Goal: Task Accomplishment & Management: Manage account settings

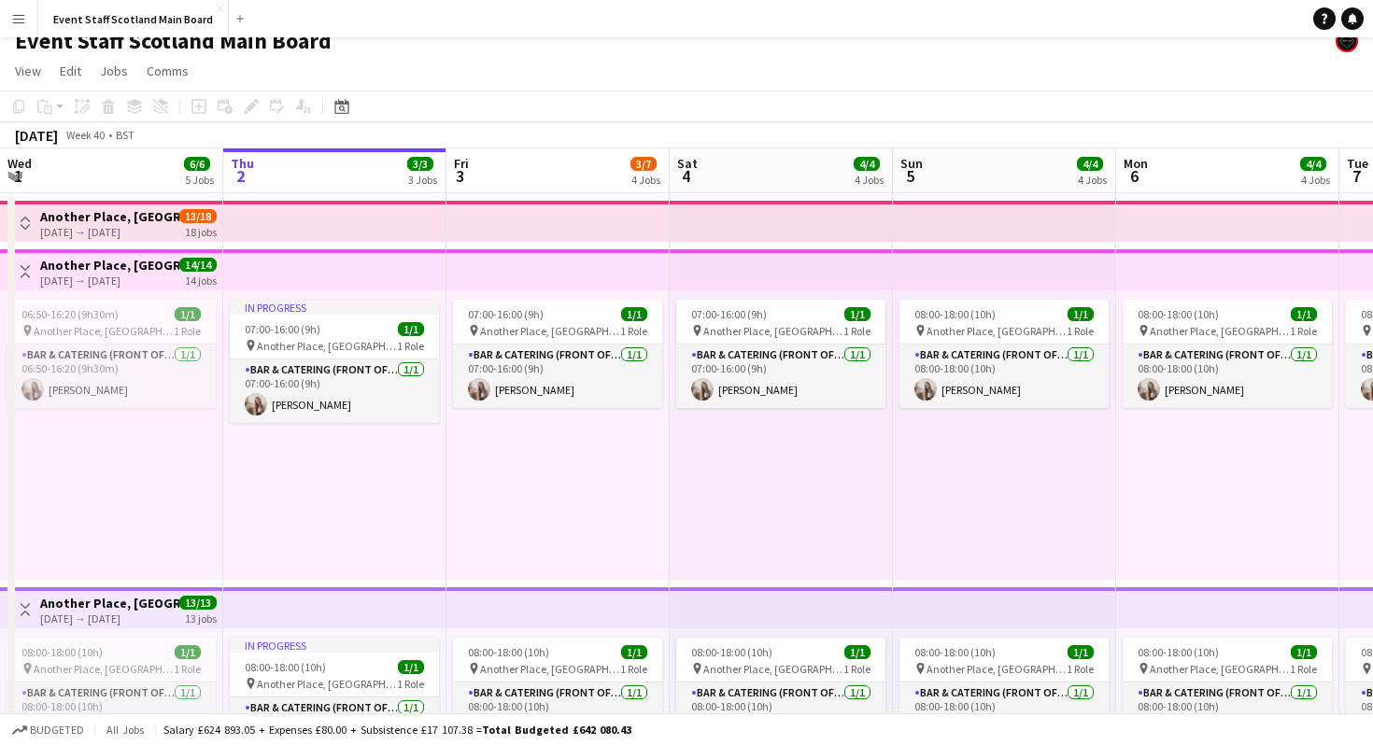
scroll to position [14, 0]
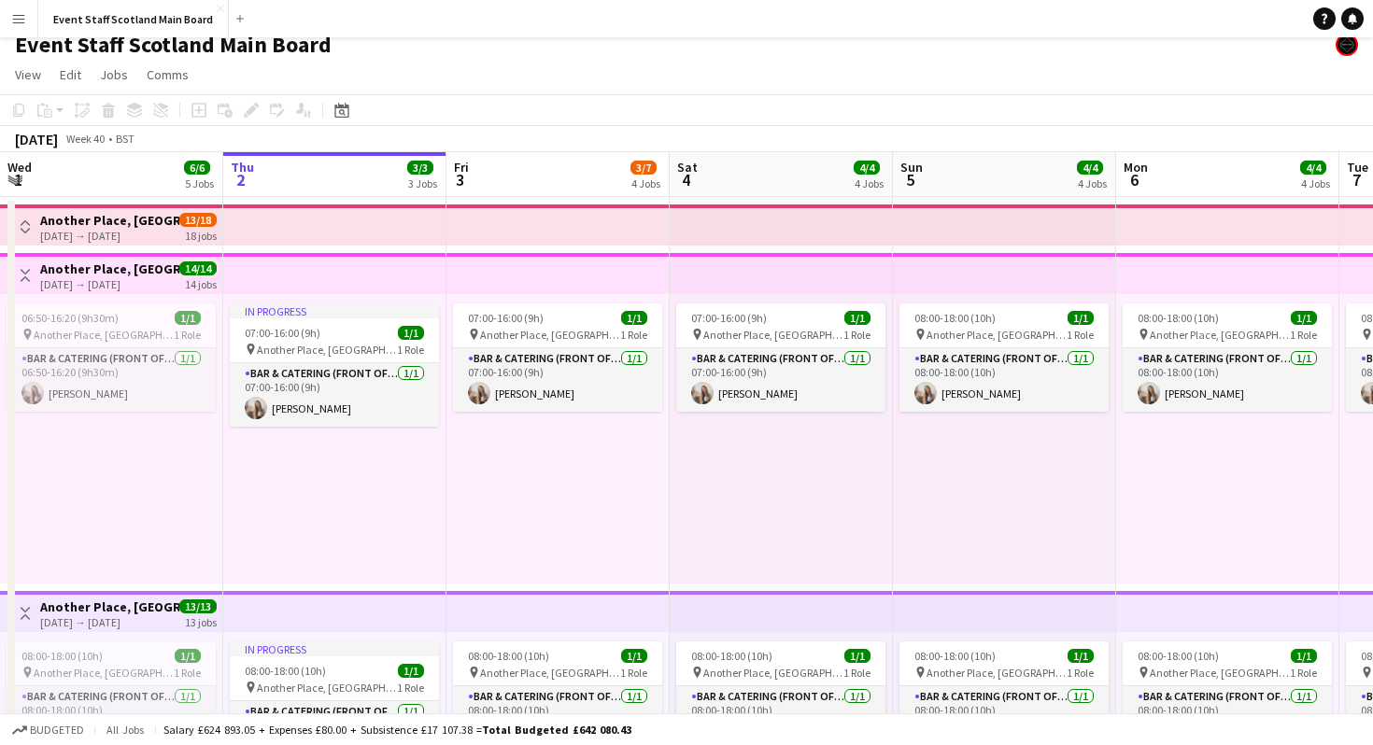
click at [618, 41] on div "Event Staff Scotland Main Board" at bounding box center [686, 40] width 1373 height 35
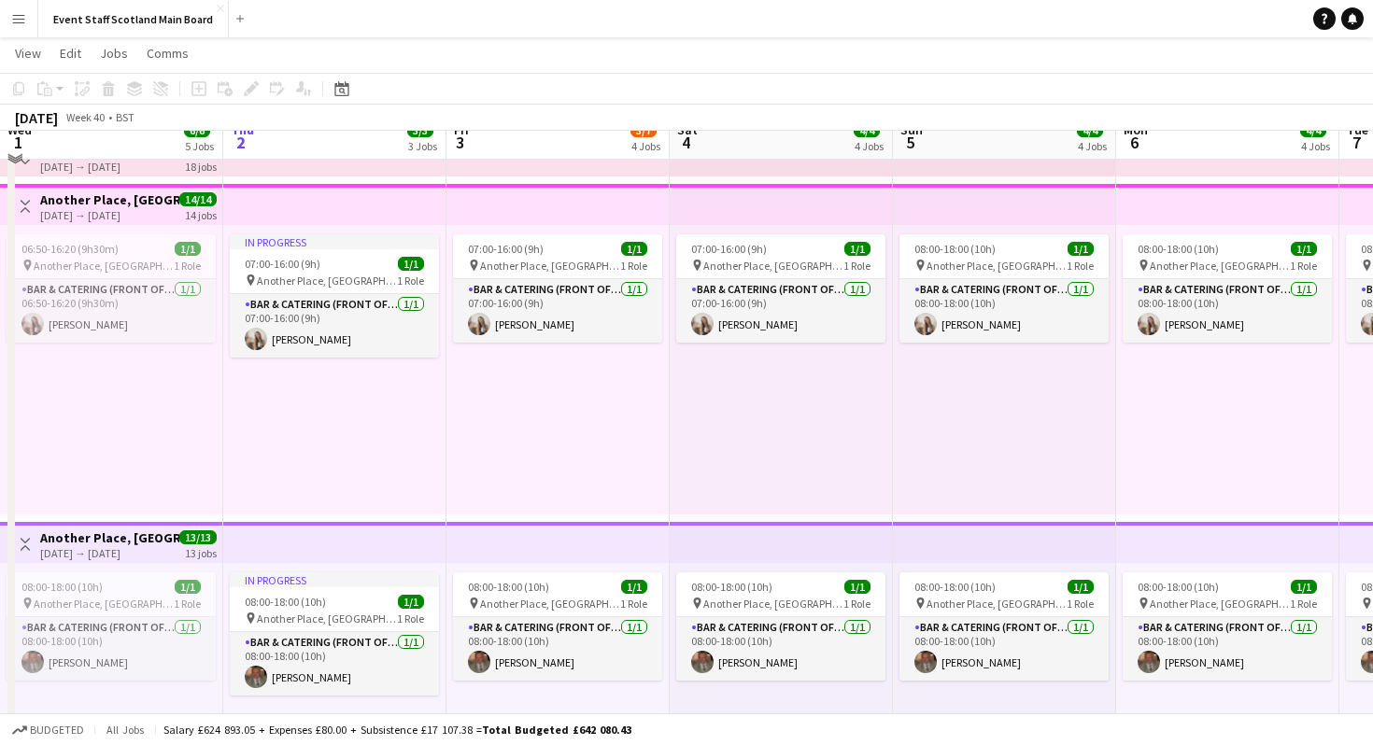
scroll to position [0, 0]
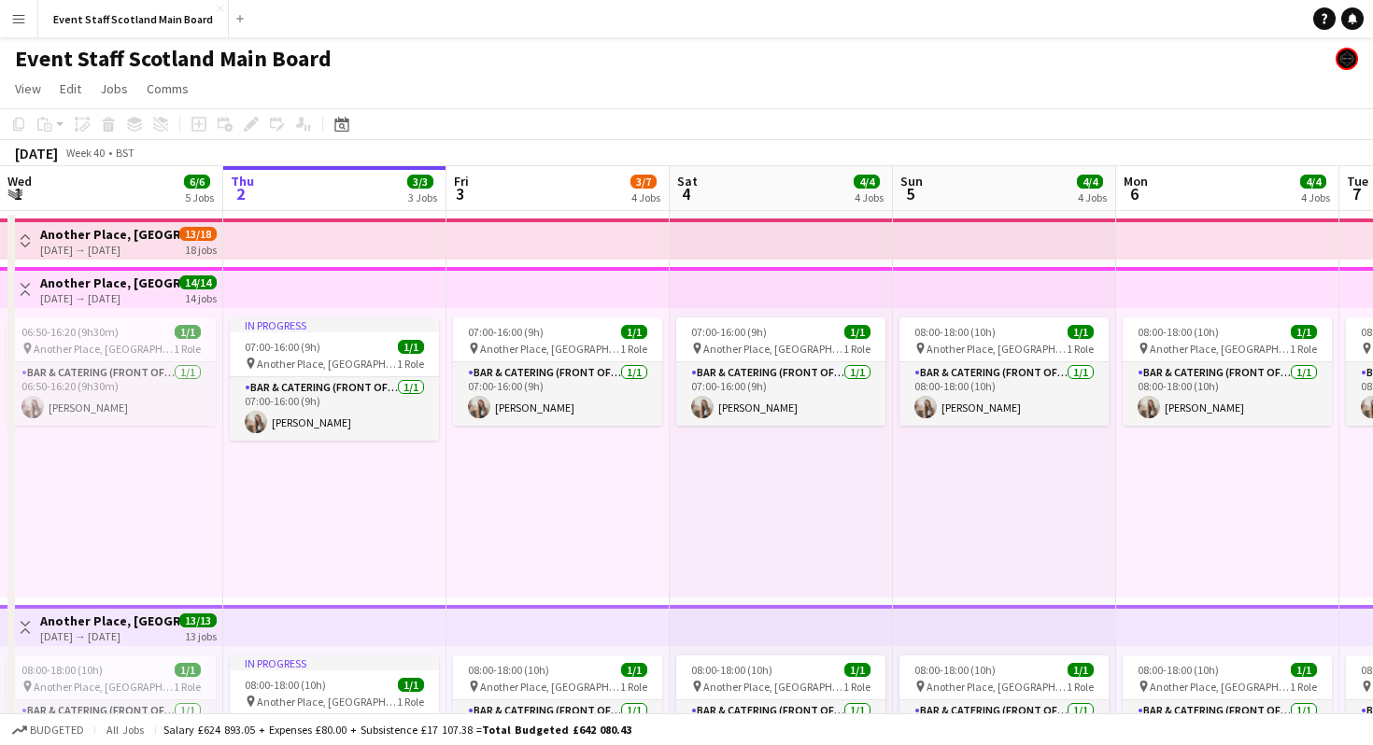
click at [22, 286] on app-icon "Toggle View" at bounding box center [25, 289] width 13 height 13
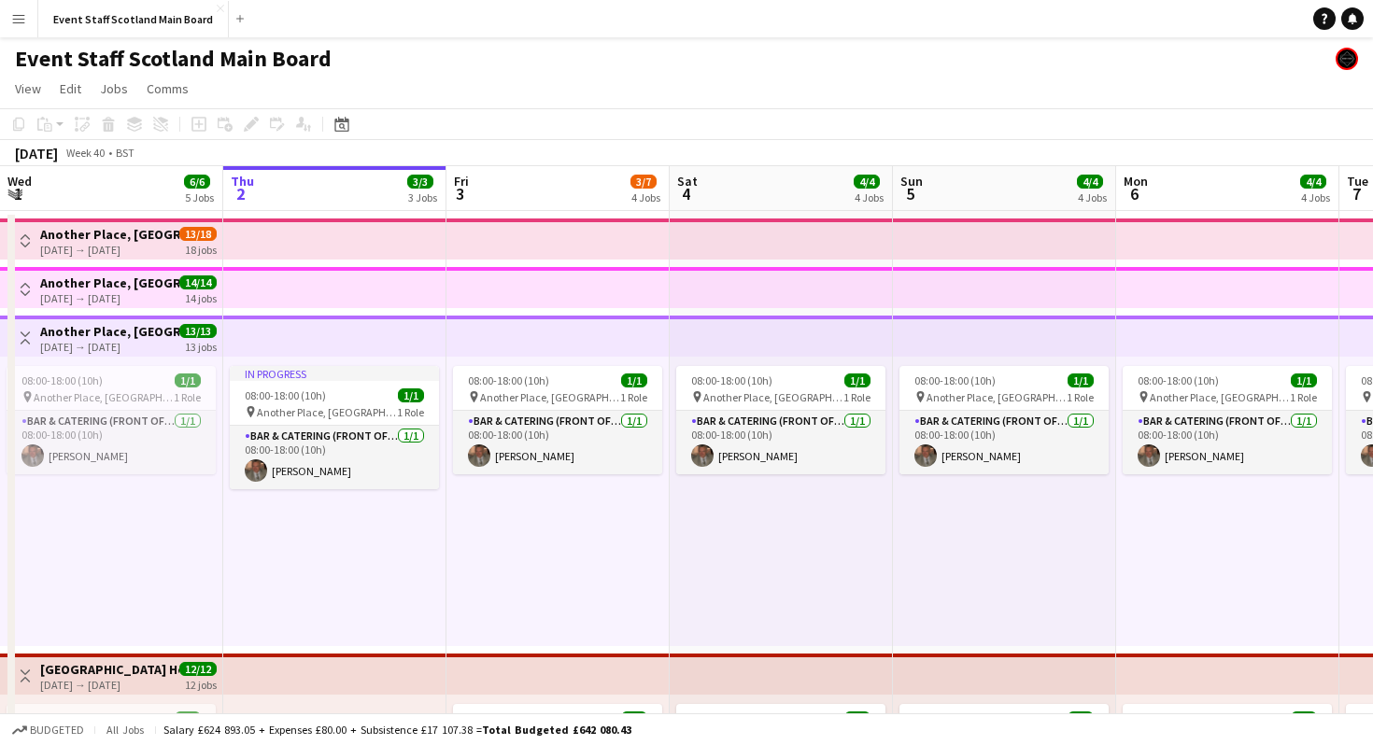
click at [27, 332] on app-icon "Toggle View" at bounding box center [25, 338] width 13 height 13
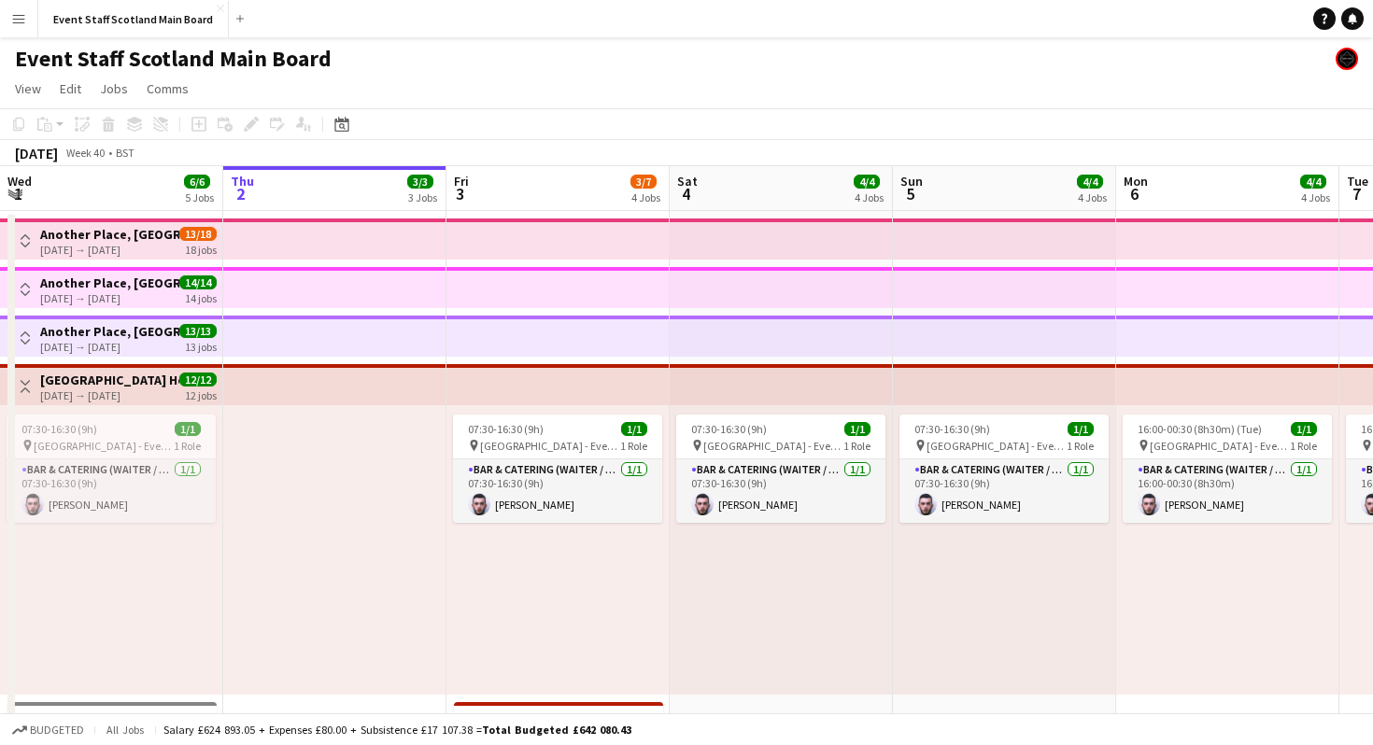
click at [25, 383] on app-icon "Toggle View" at bounding box center [25, 386] width 13 height 13
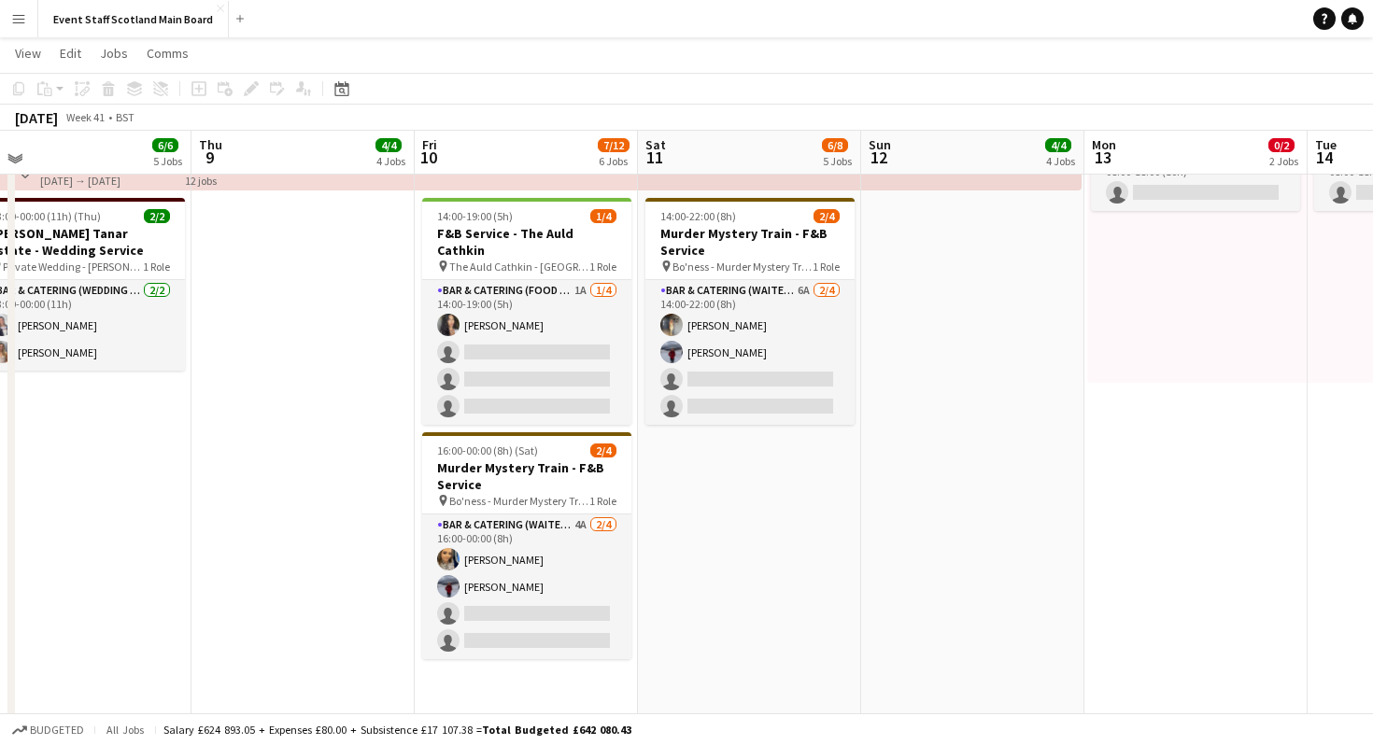
scroll to position [212, 0]
click at [540, 207] on app-job-card "14:00-19:00 (5h) 1/4 F&B Service - The Auld Cathkin pin The Auld Cathkin - [GEO…" at bounding box center [526, 312] width 209 height 227
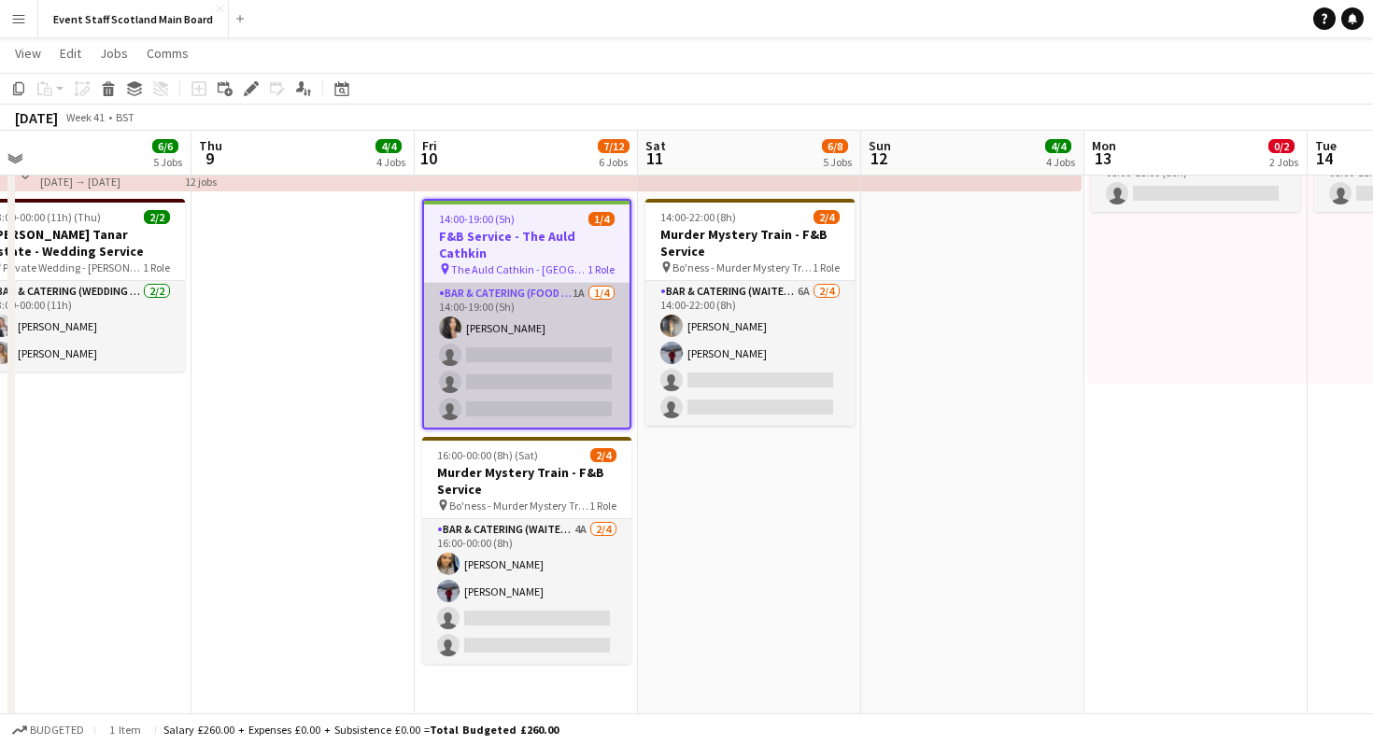
click at [568, 303] on app-card-role "Bar & Catering (Food & Beverage Service) 1A [DATE] 14:00-19:00 (5h) [PERSON_NAM…" at bounding box center [527, 355] width 206 height 145
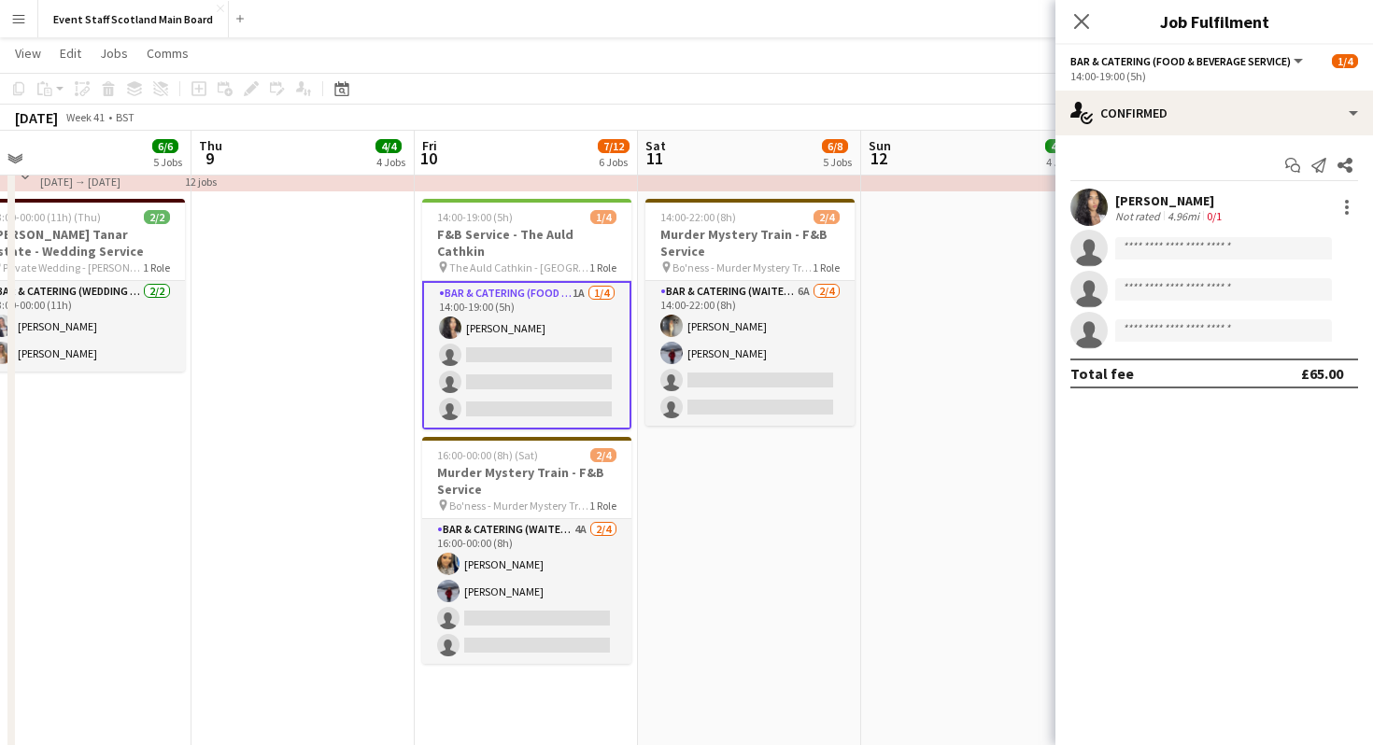
click at [650, 29] on app-navbar "Menu Boards Boards Boards All jobs Status Workforce Workforce My Workforce Recr…" at bounding box center [686, 18] width 1373 height 37
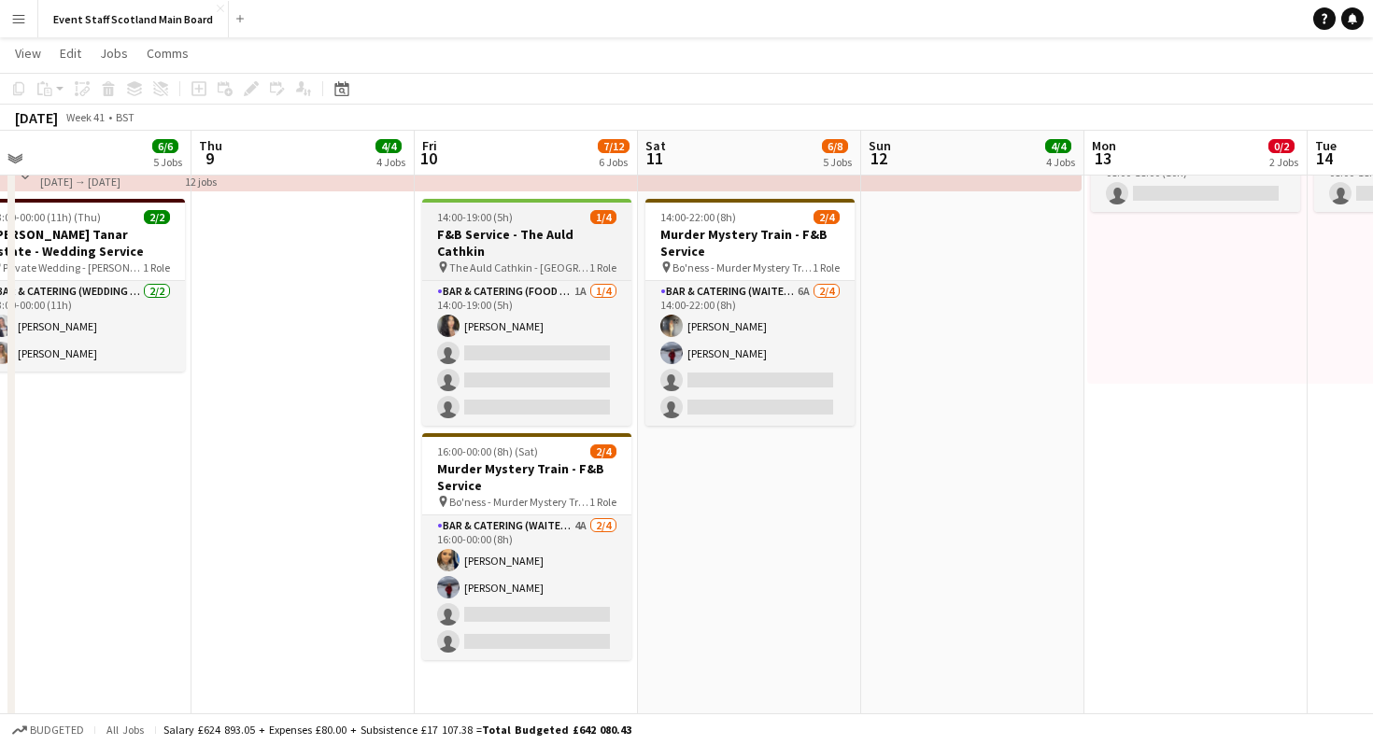
click at [556, 222] on div "14:00-19:00 (5h) 1/4" at bounding box center [526, 217] width 209 height 14
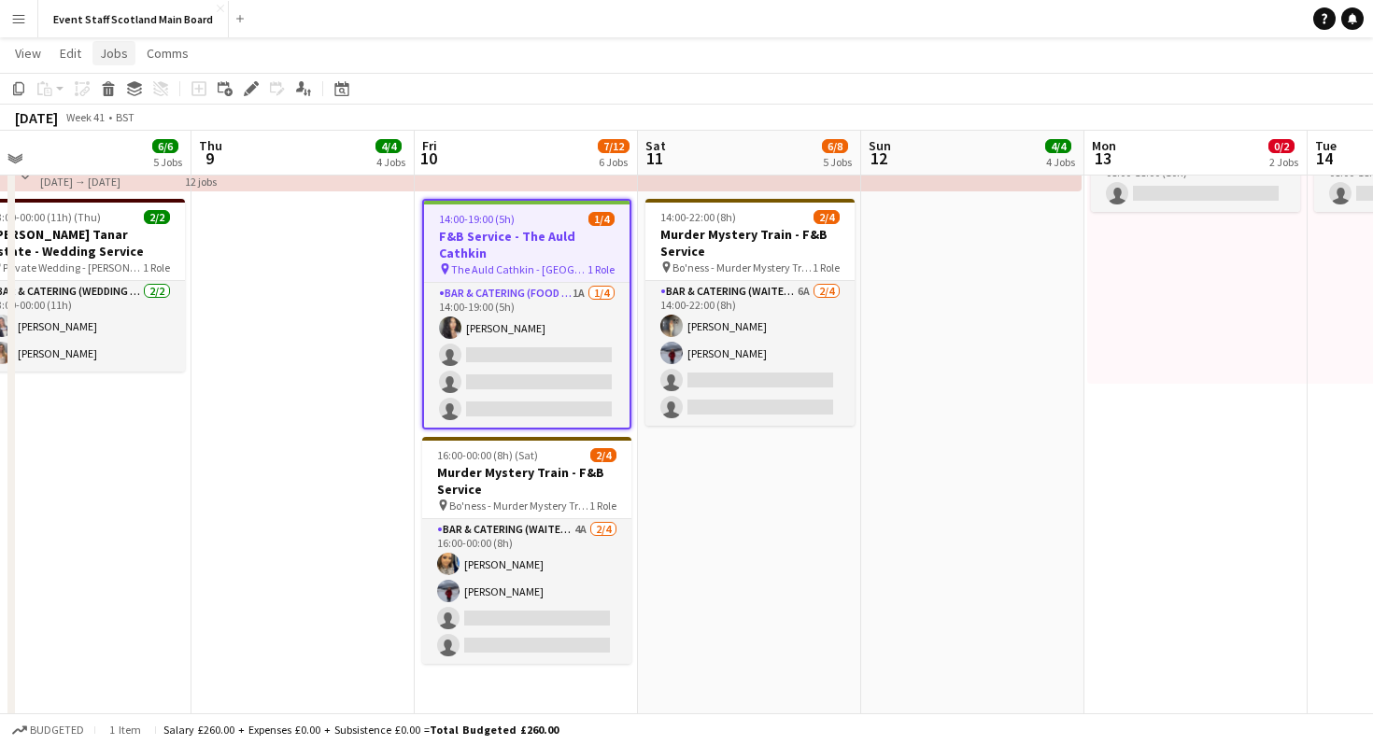
click at [117, 56] on span "Jobs" at bounding box center [114, 53] width 28 height 17
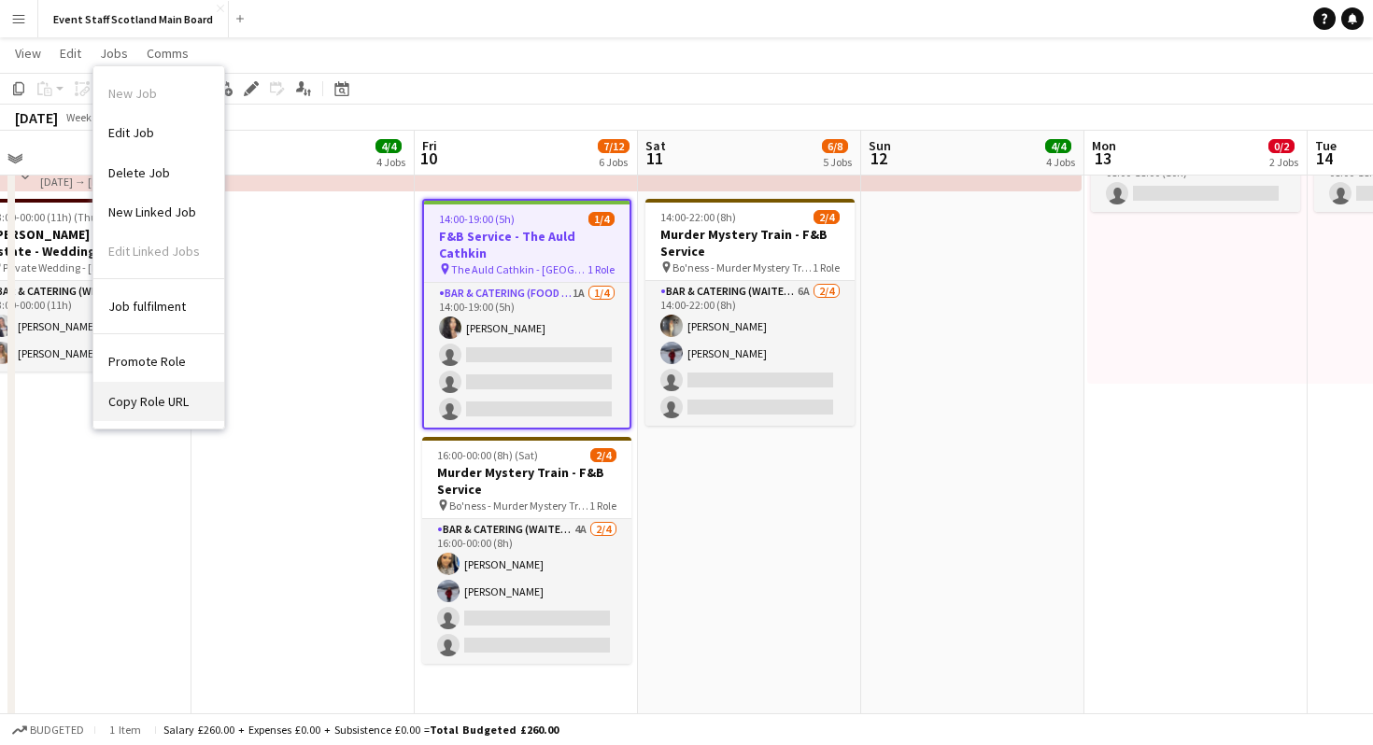
click at [121, 397] on span "Copy Role URL" at bounding box center [148, 401] width 80 height 17
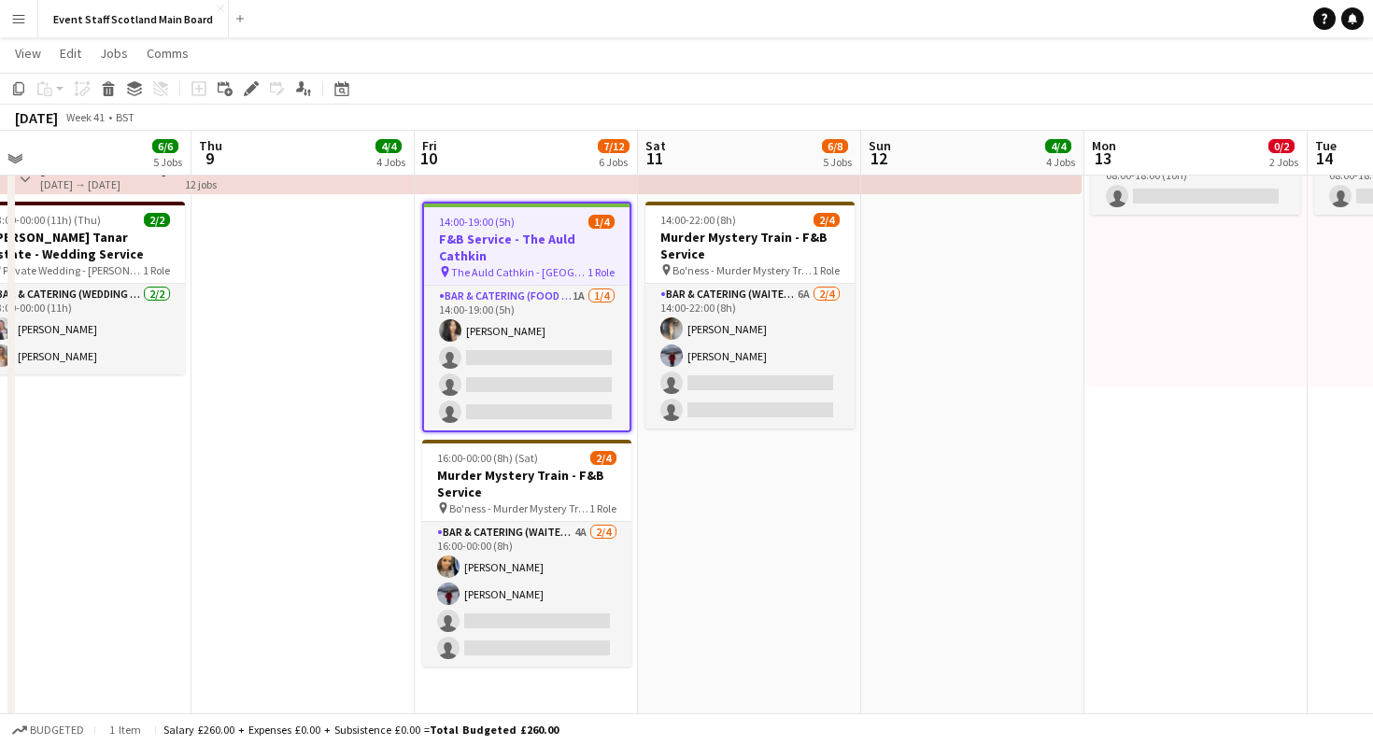
scroll to position [206, 0]
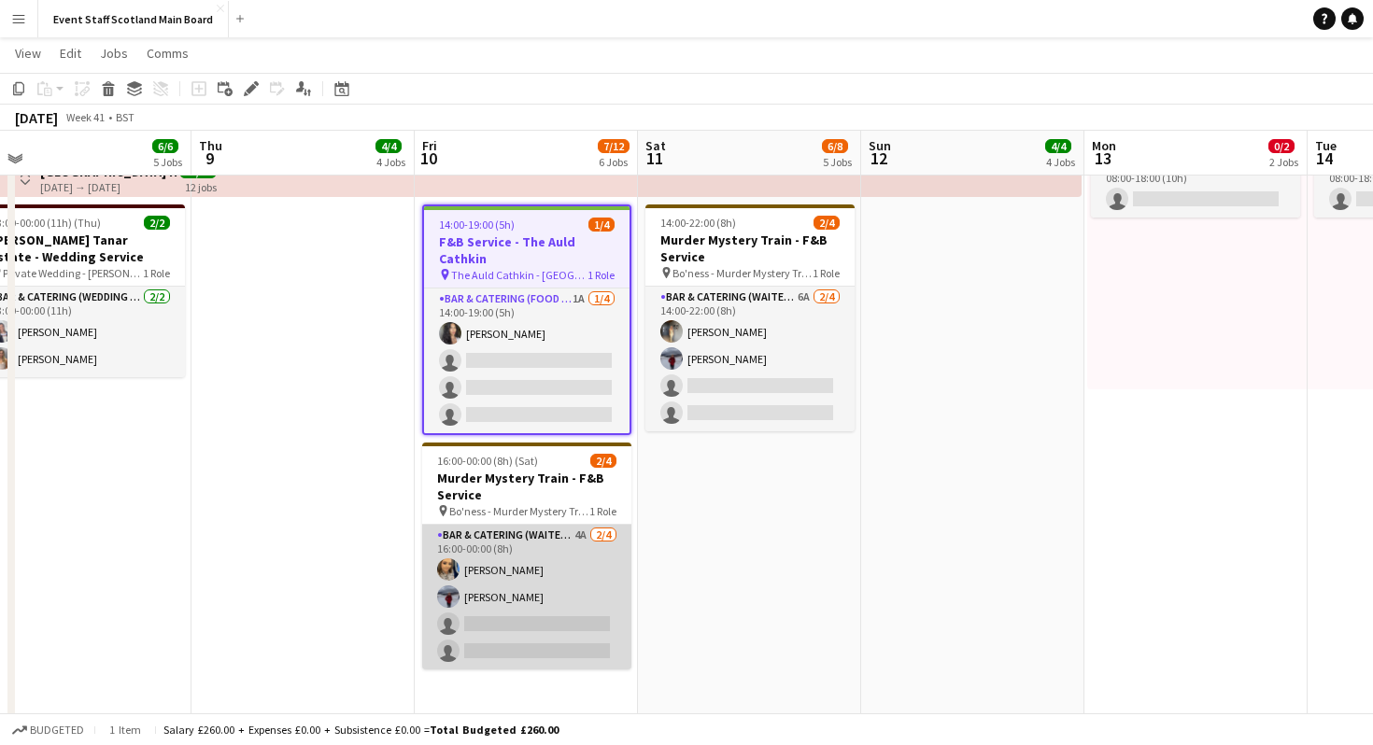
click at [588, 595] on app-card-role "Bar & Catering (Waiter / waitress) 4A [DATE] 16:00-00:00 (8h) [PERSON_NAME] [PE…" at bounding box center [526, 597] width 209 height 145
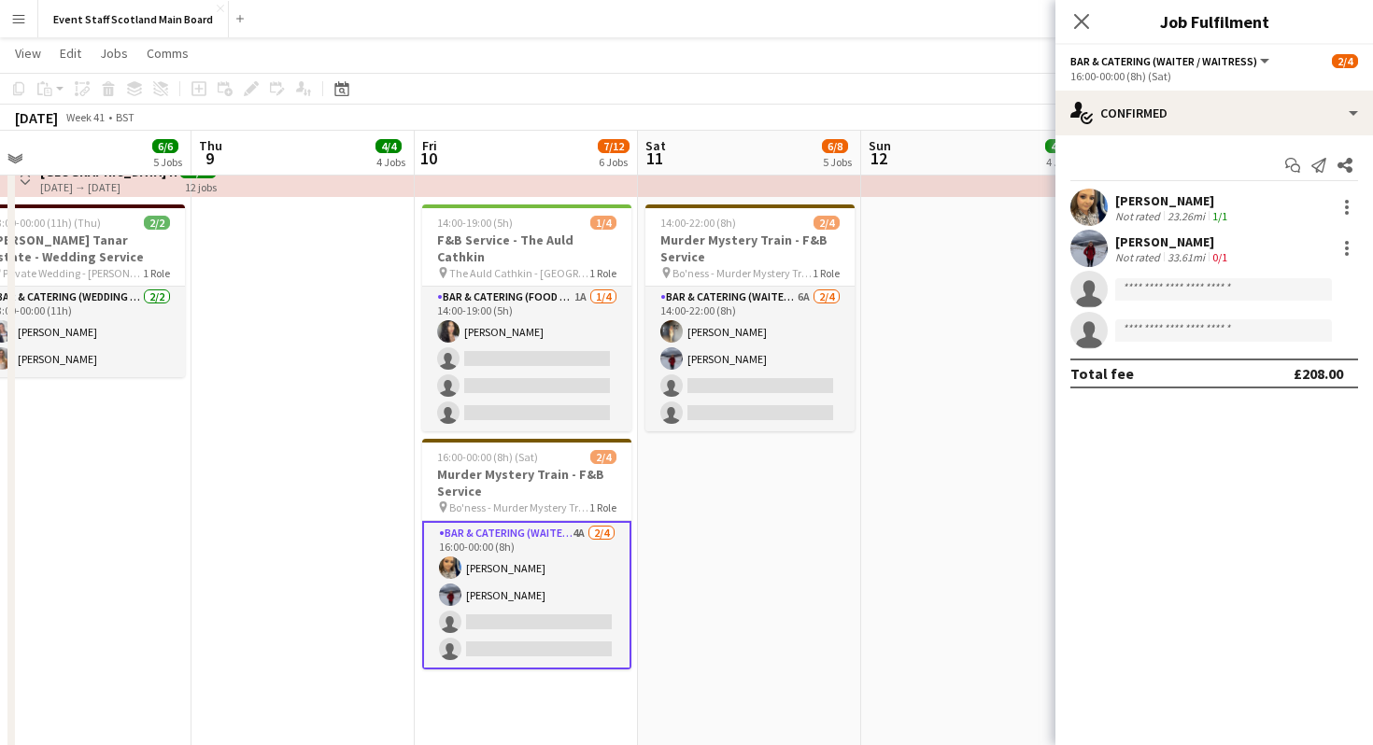
click at [1151, 202] on div "[PERSON_NAME]" at bounding box center [1173, 200] width 116 height 17
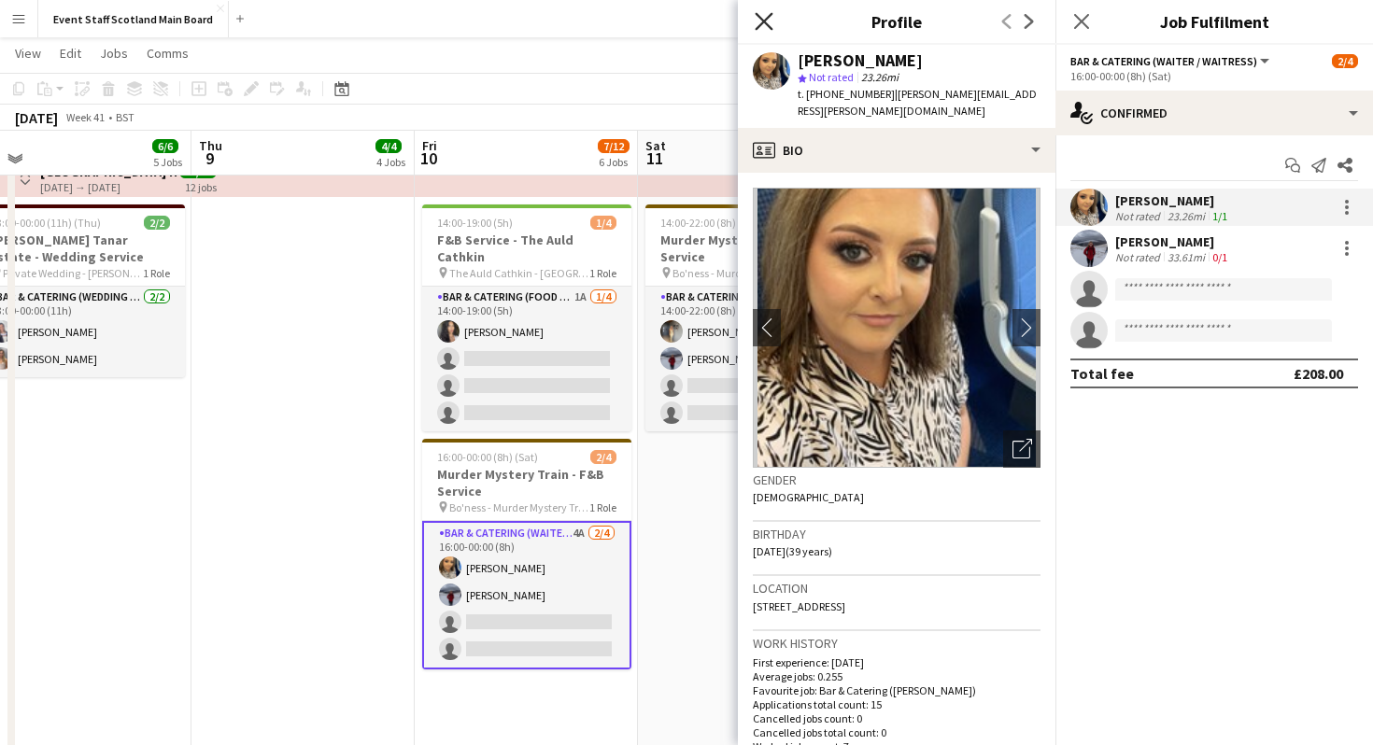
click at [760, 15] on icon "Close pop-in" at bounding box center [764, 21] width 18 height 18
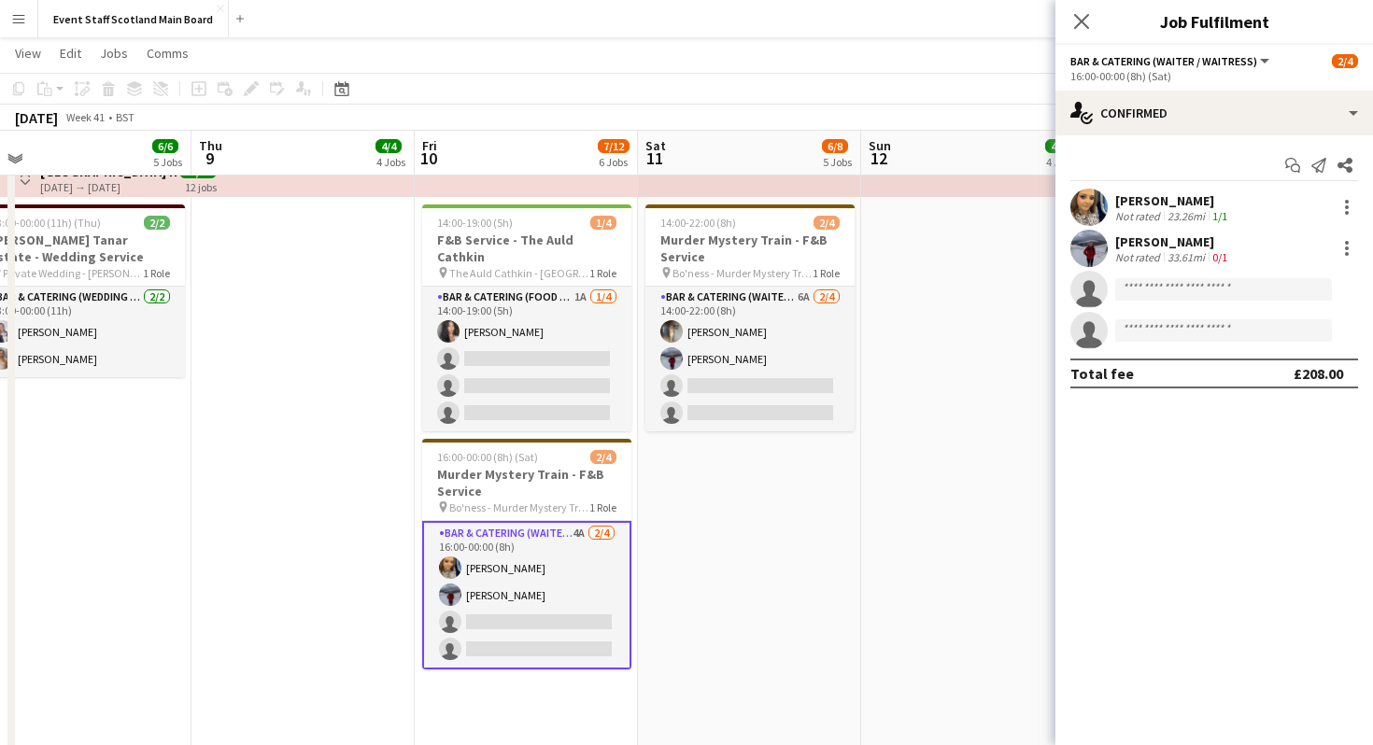
click at [911, 573] on app-date-cell at bounding box center [972, 745] width 223 height 1485
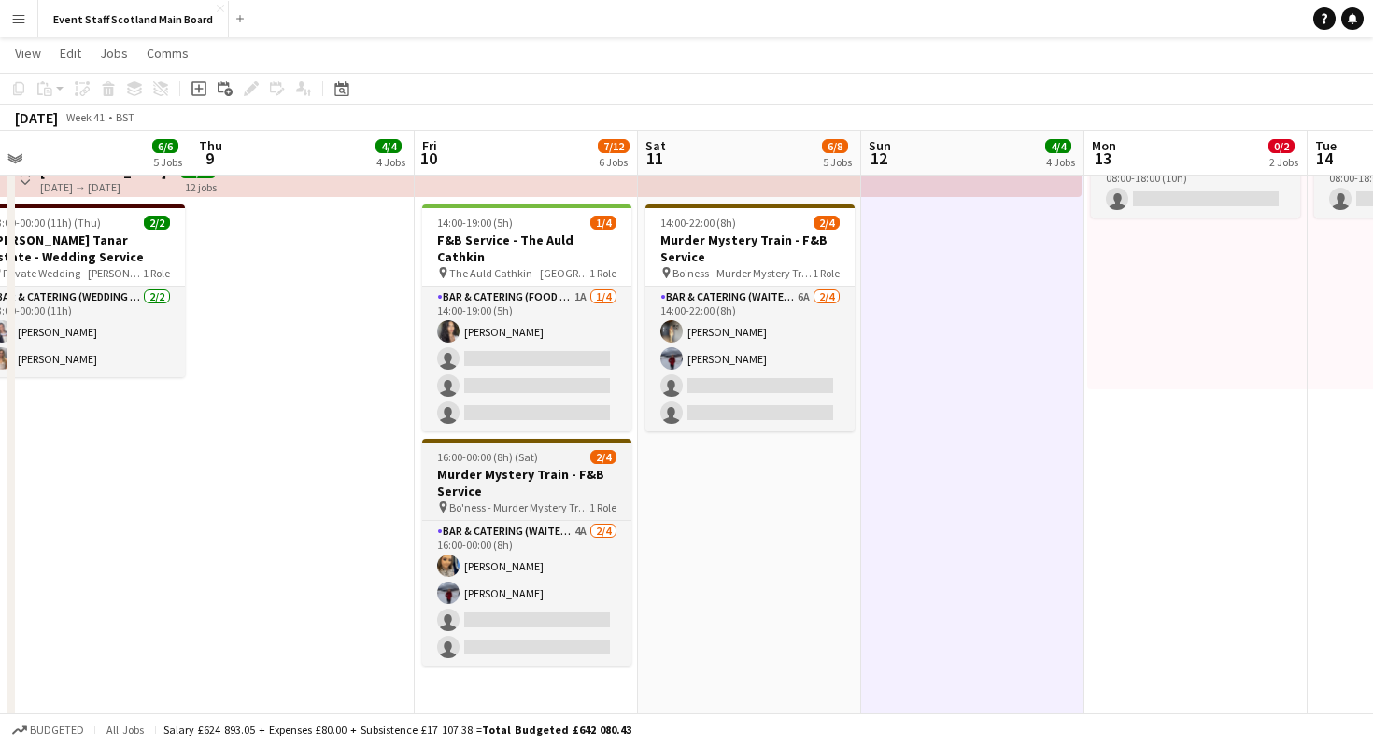
click at [545, 466] on h3 "Murder Mystery Train - F&B Service" at bounding box center [526, 483] width 209 height 34
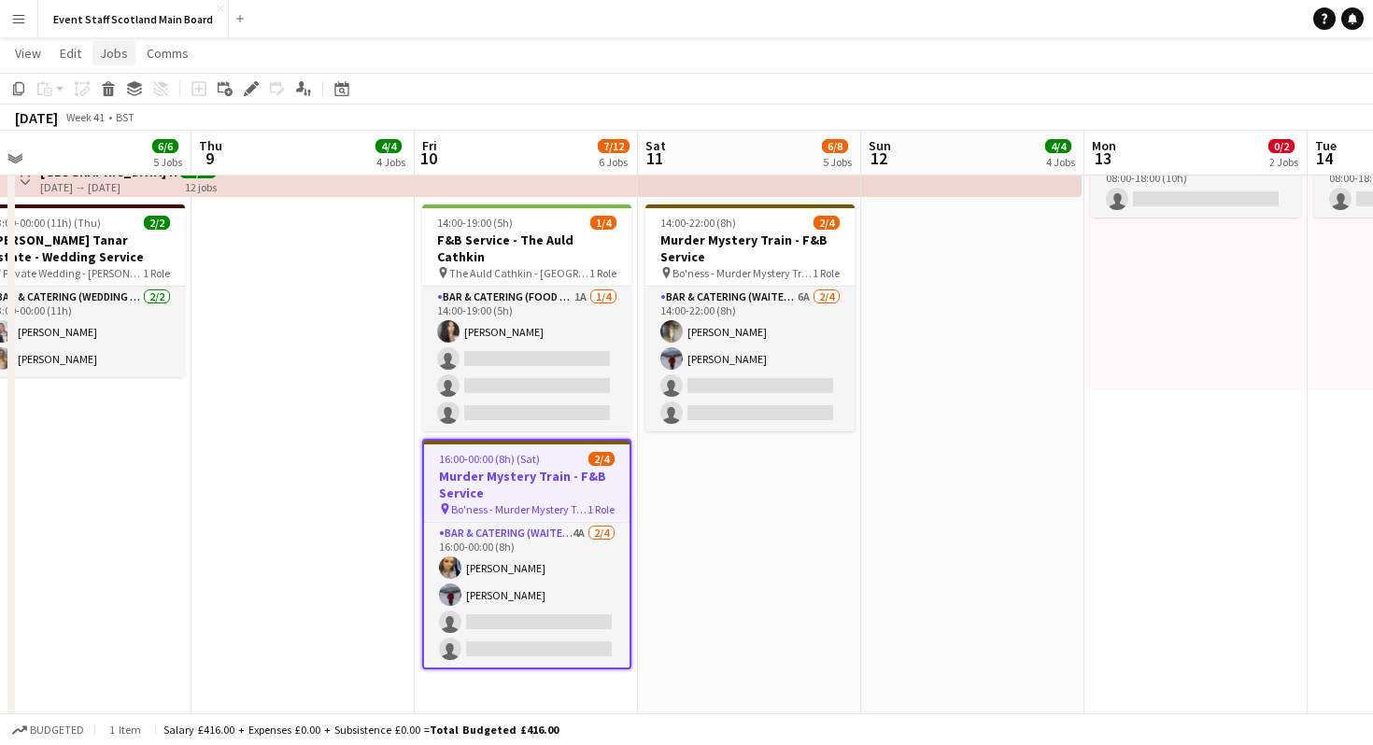
click at [121, 46] on span "Jobs" at bounding box center [114, 53] width 28 height 17
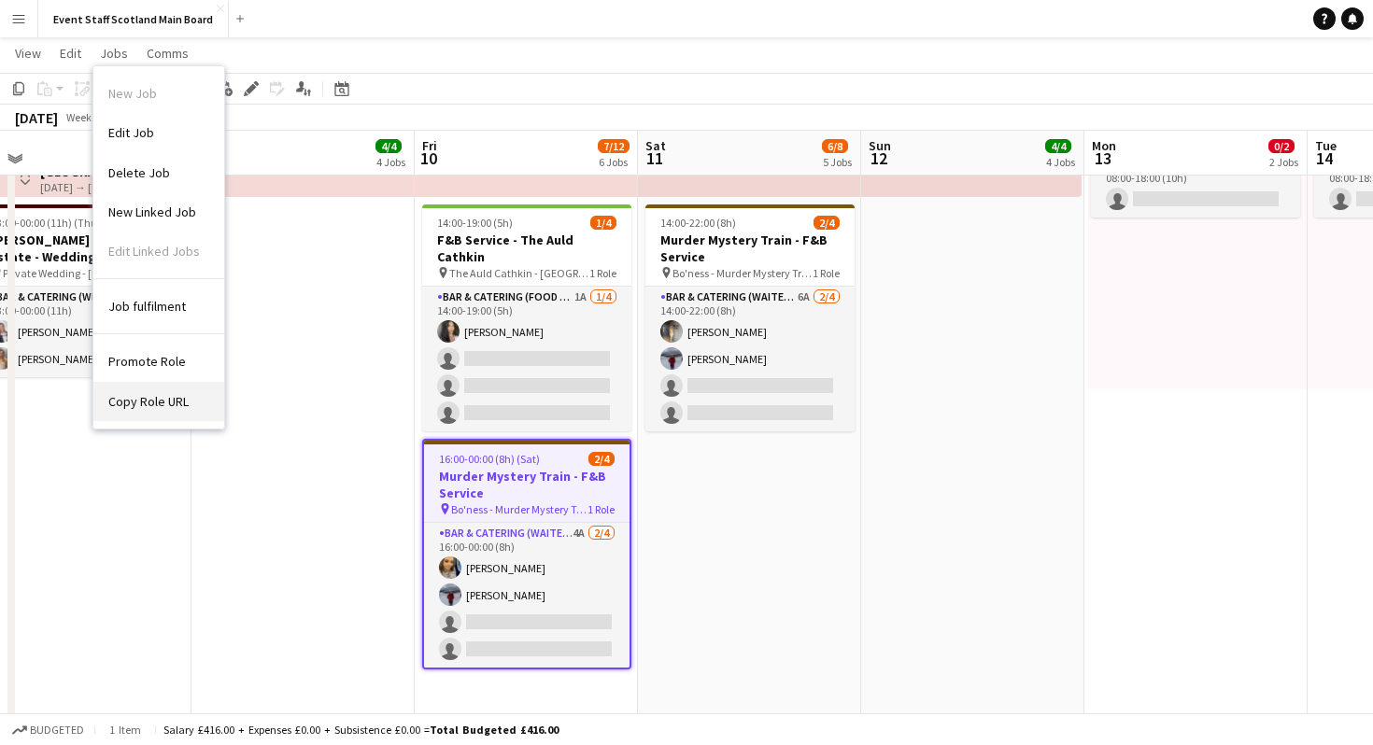
click at [121, 399] on span "Copy Role URL" at bounding box center [148, 401] width 80 height 17
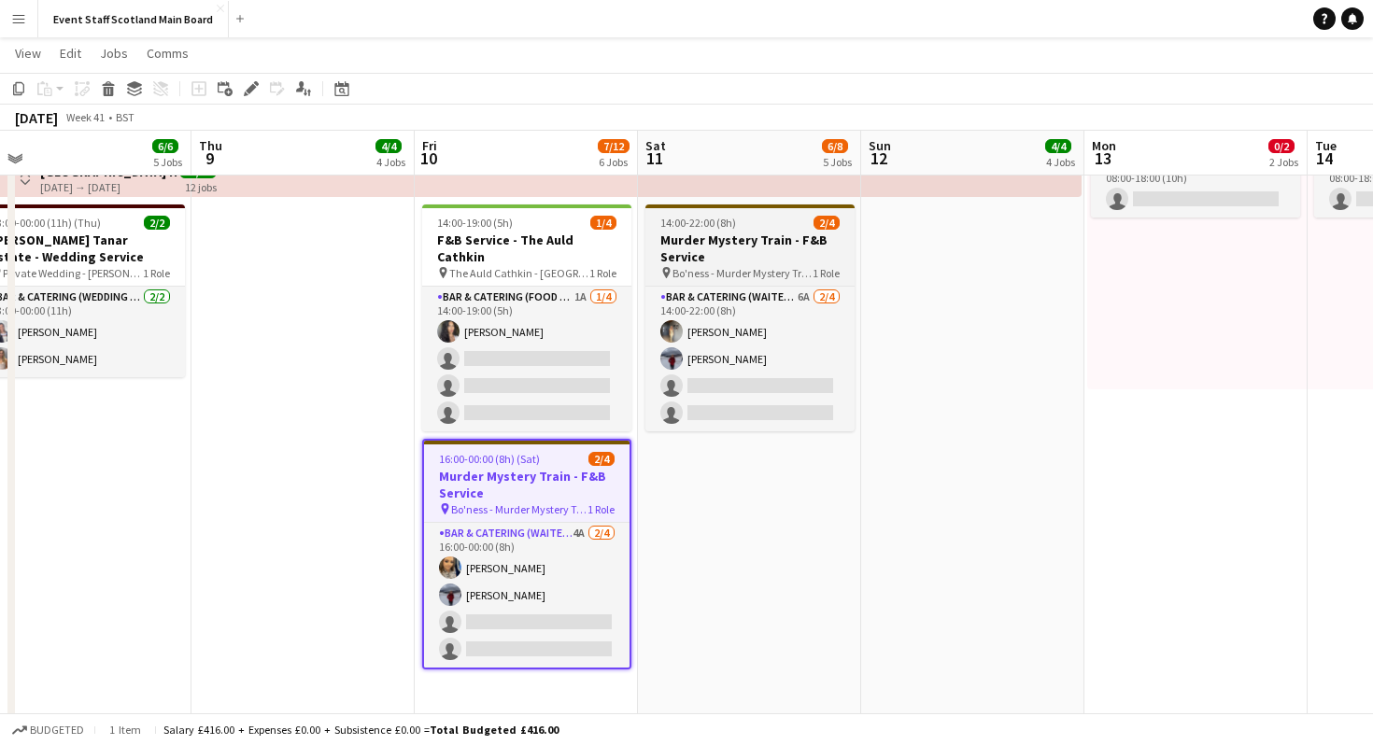
click at [763, 253] on h3 "Murder Mystery Train - F&B Service" at bounding box center [750, 249] width 209 height 34
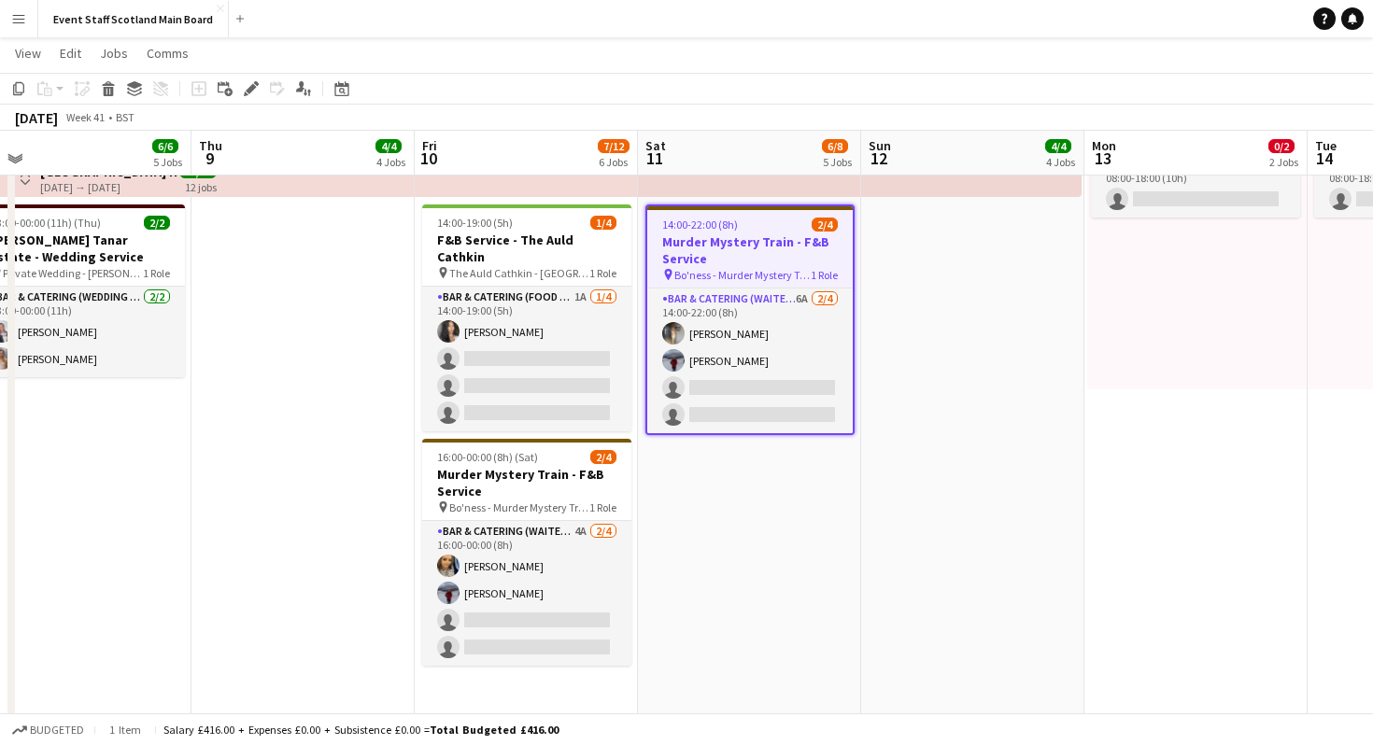
click at [784, 262] on h3 "Murder Mystery Train - F&B Service" at bounding box center [750, 251] width 206 height 34
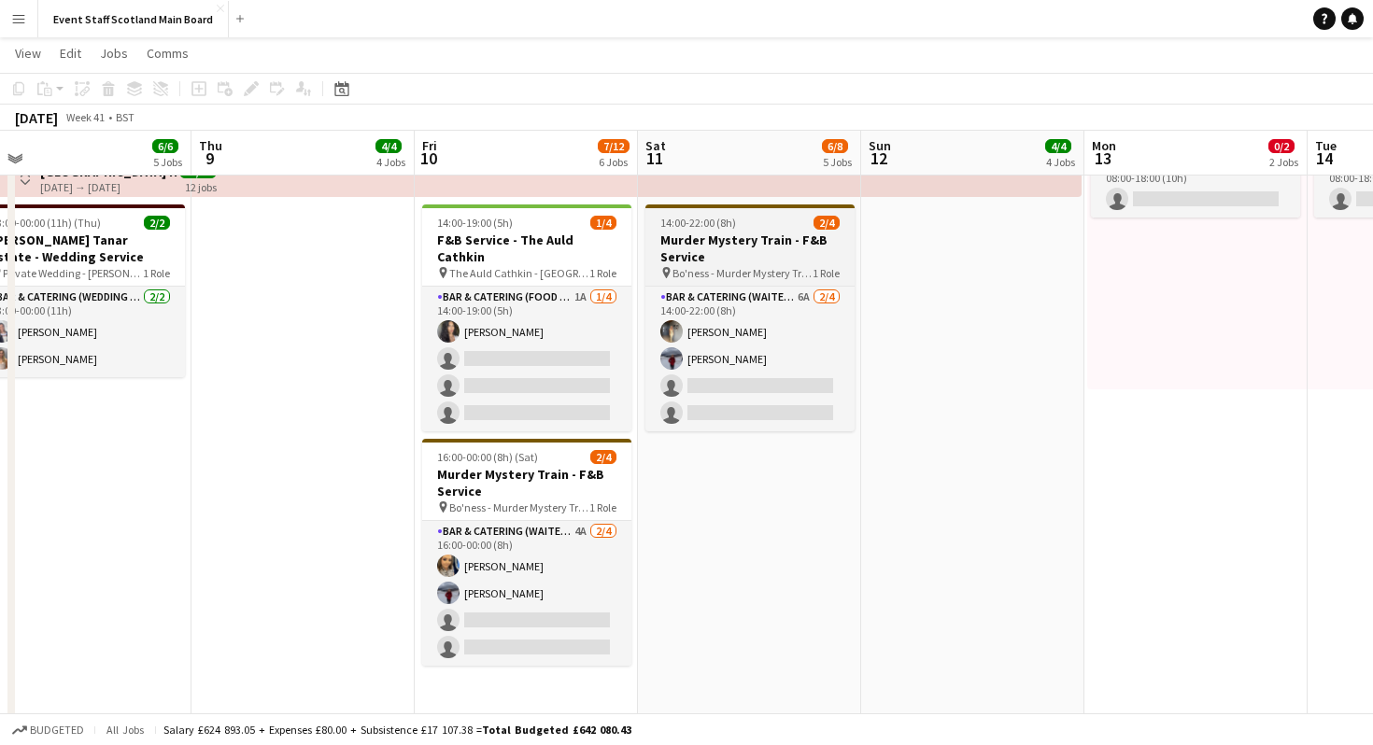
click at [784, 262] on h3 "Murder Mystery Train - F&B Service" at bounding box center [750, 249] width 209 height 34
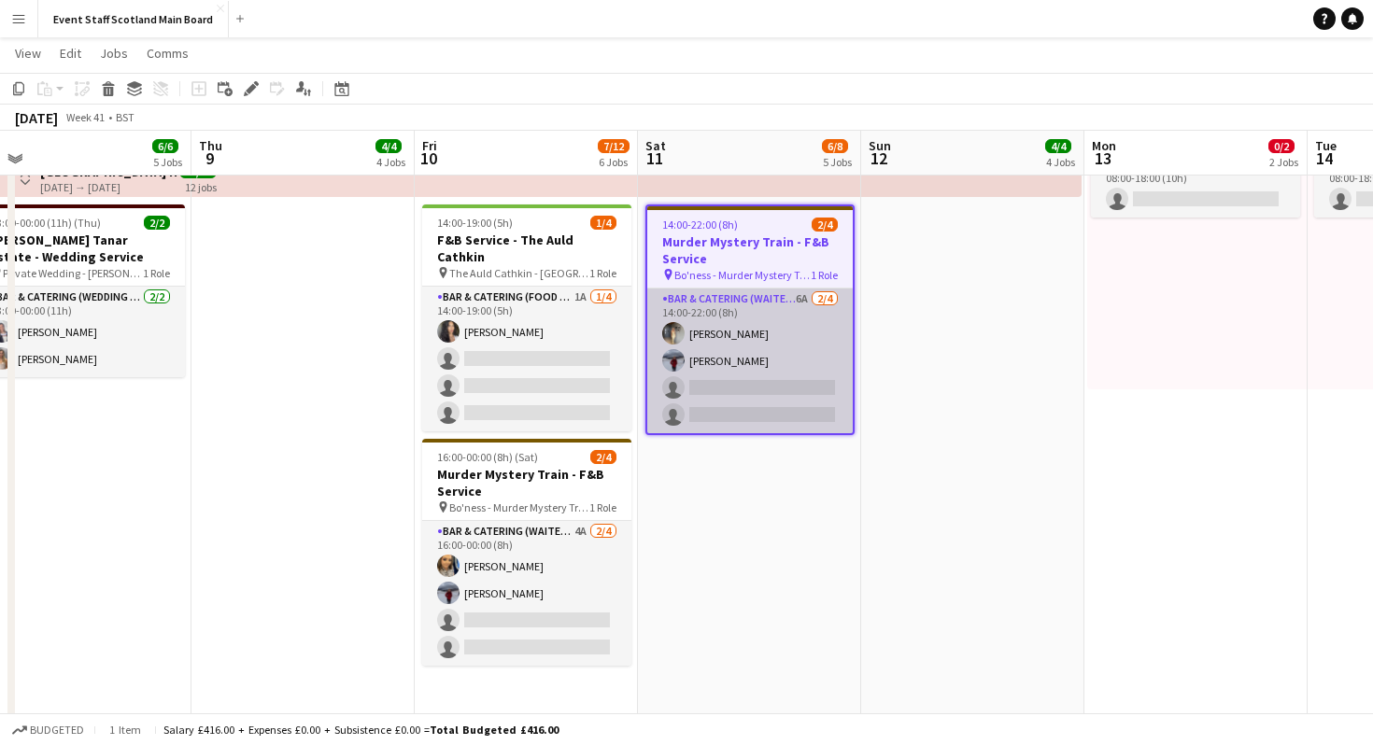
click at [808, 339] on app-card-role "Bar & Catering (Waiter / waitress) 6A [DATE] 14:00-22:00 (8h) [PERSON_NAME] [PE…" at bounding box center [750, 361] width 206 height 145
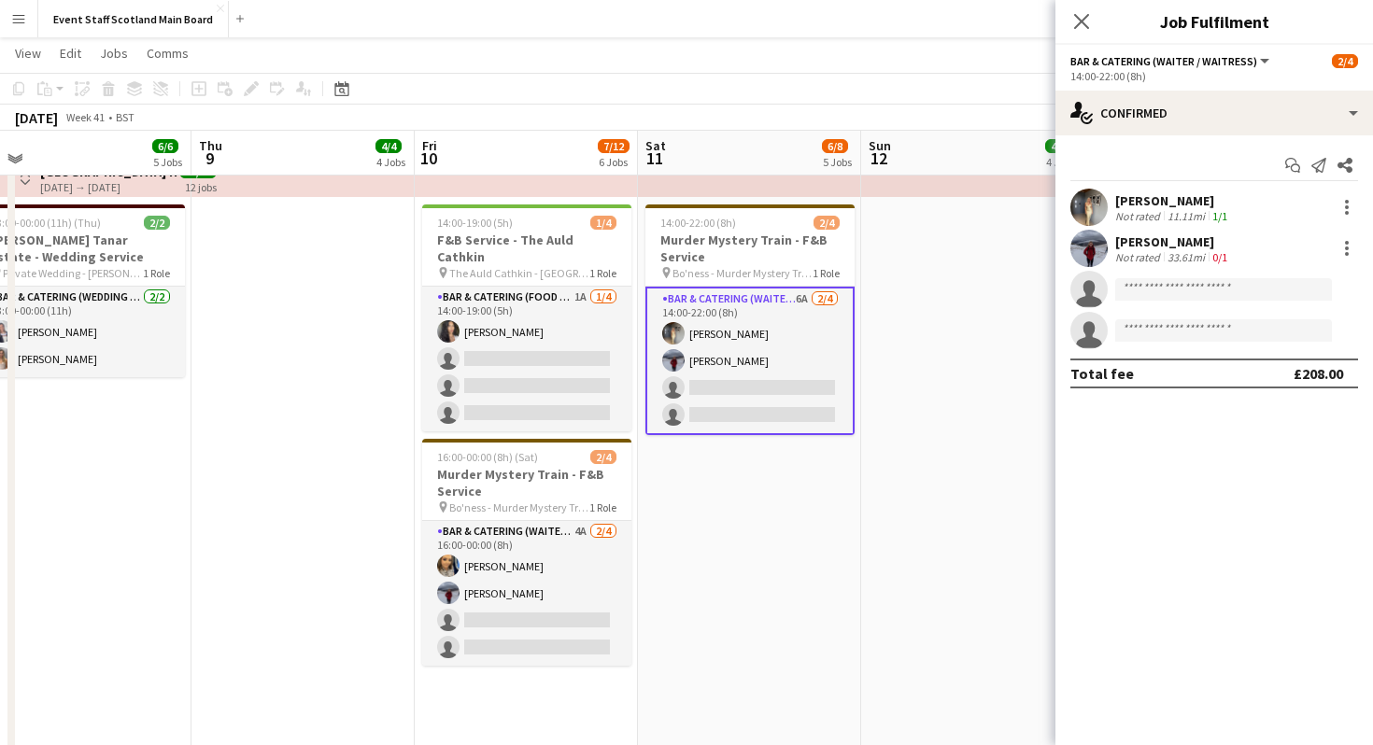
click at [1254, 207] on div "[PERSON_NAME] Not rated 11.11mi 1/1" at bounding box center [1215, 207] width 318 height 37
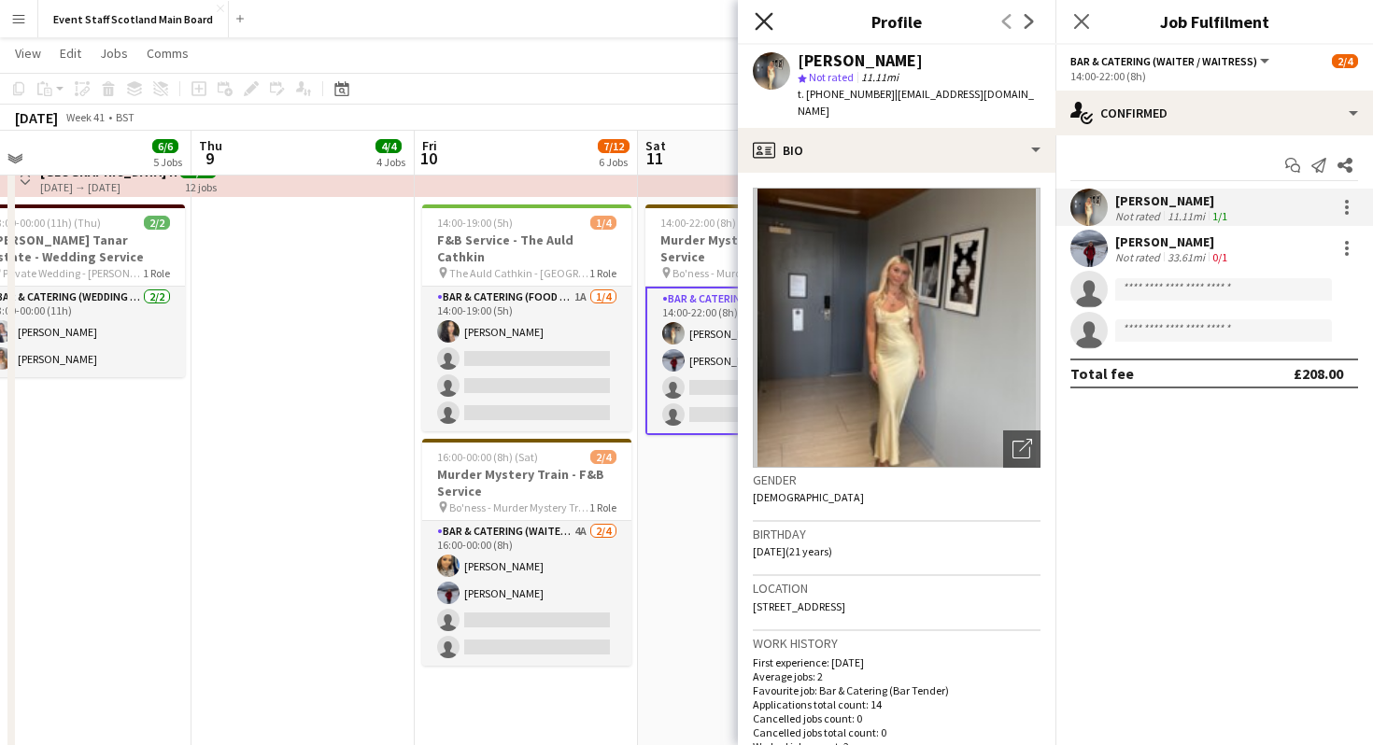
click at [766, 15] on icon "Close pop-in" at bounding box center [764, 21] width 18 height 18
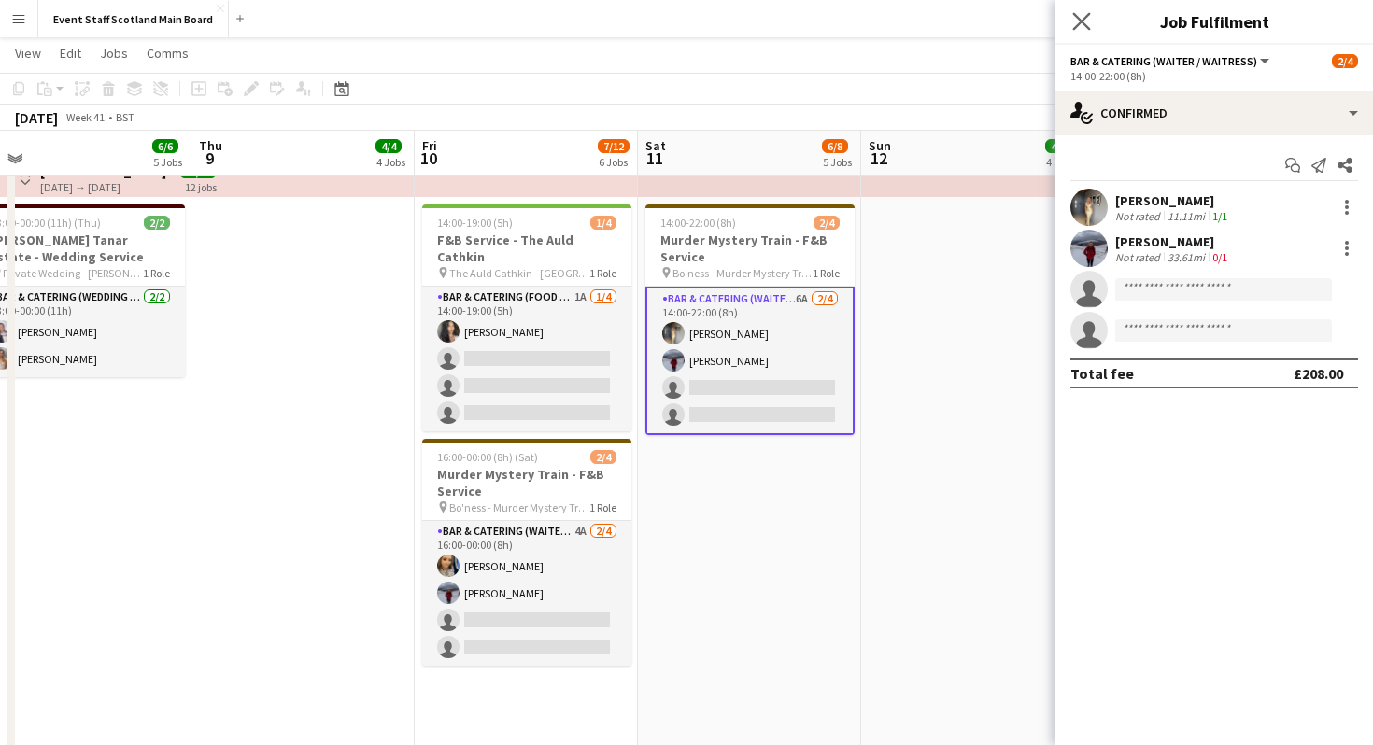
click at [1083, 11] on app-icon "Close pop-in" at bounding box center [1082, 21] width 27 height 27
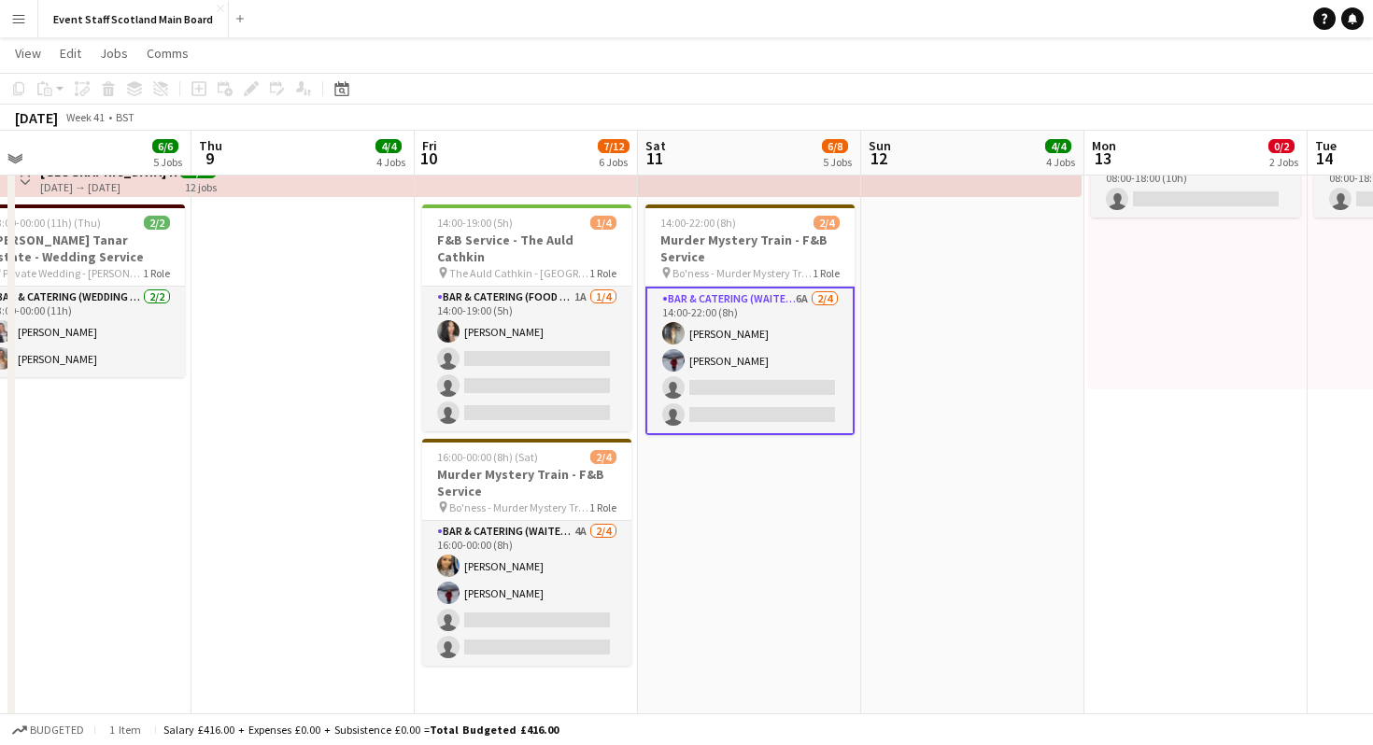
click at [890, 25] on app-navbar "Menu Boards Boards Boards All jobs Status Workforce Workforce My Workforce Recr…" at bounding box center [686, 18] width 1373 height 37
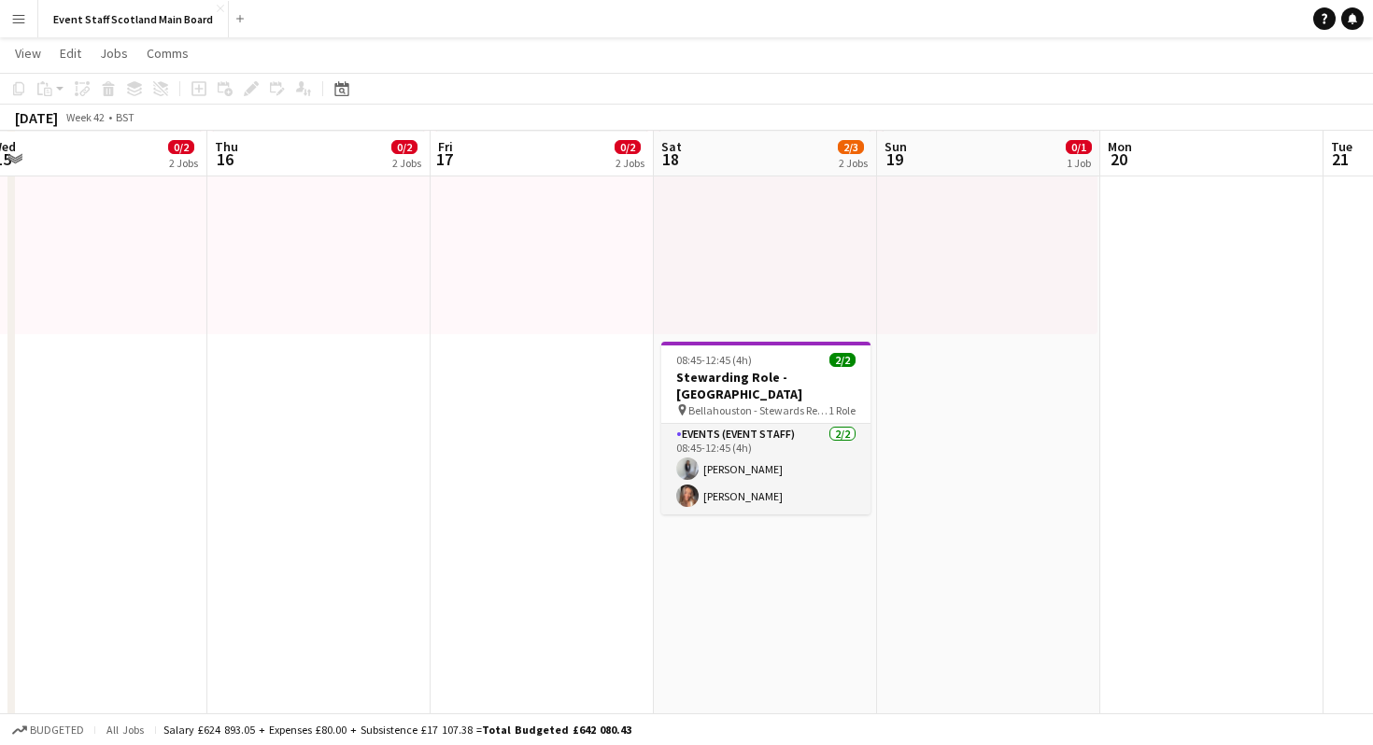
scroll to position [261, 0]
click at [805, 362] on div "08:45-12:45 (4h) 2/2" at bounding box center [765, 361] width 209 height 14
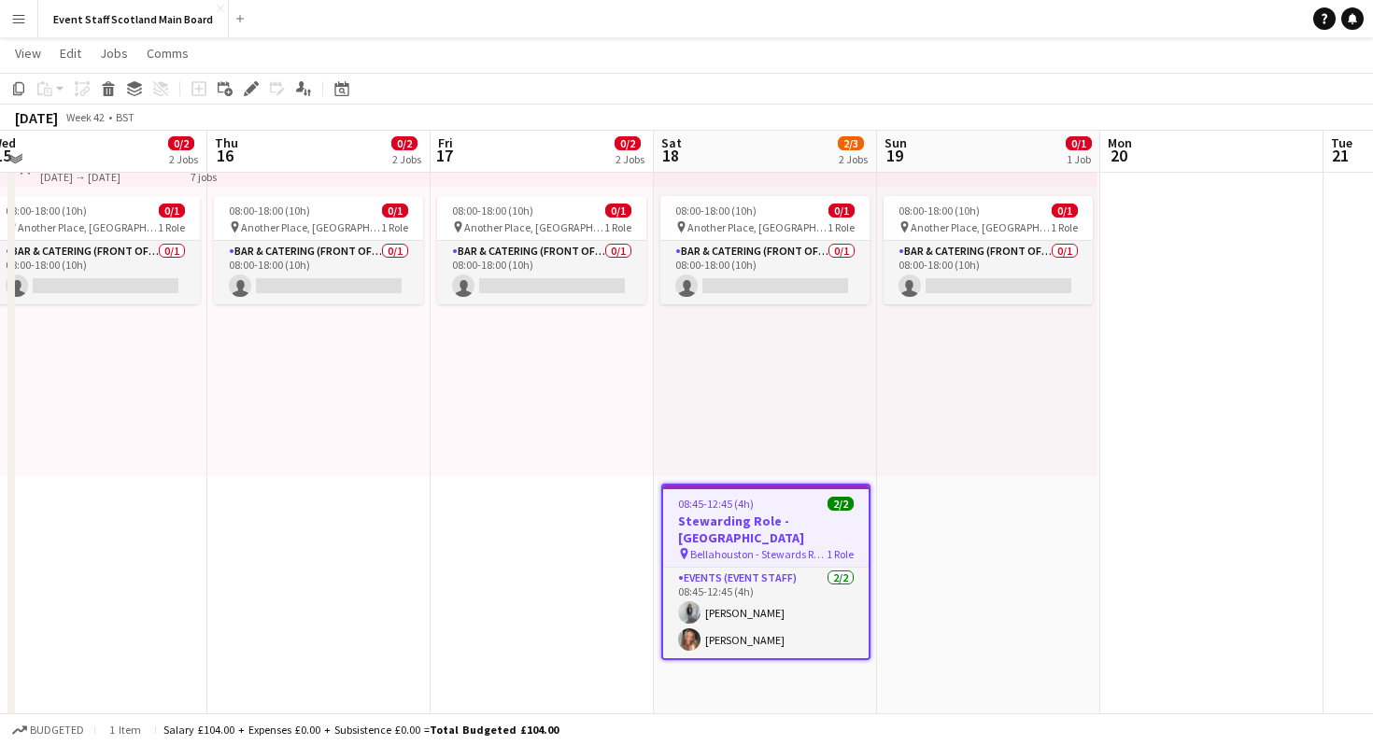
scroll to position [114, 0]
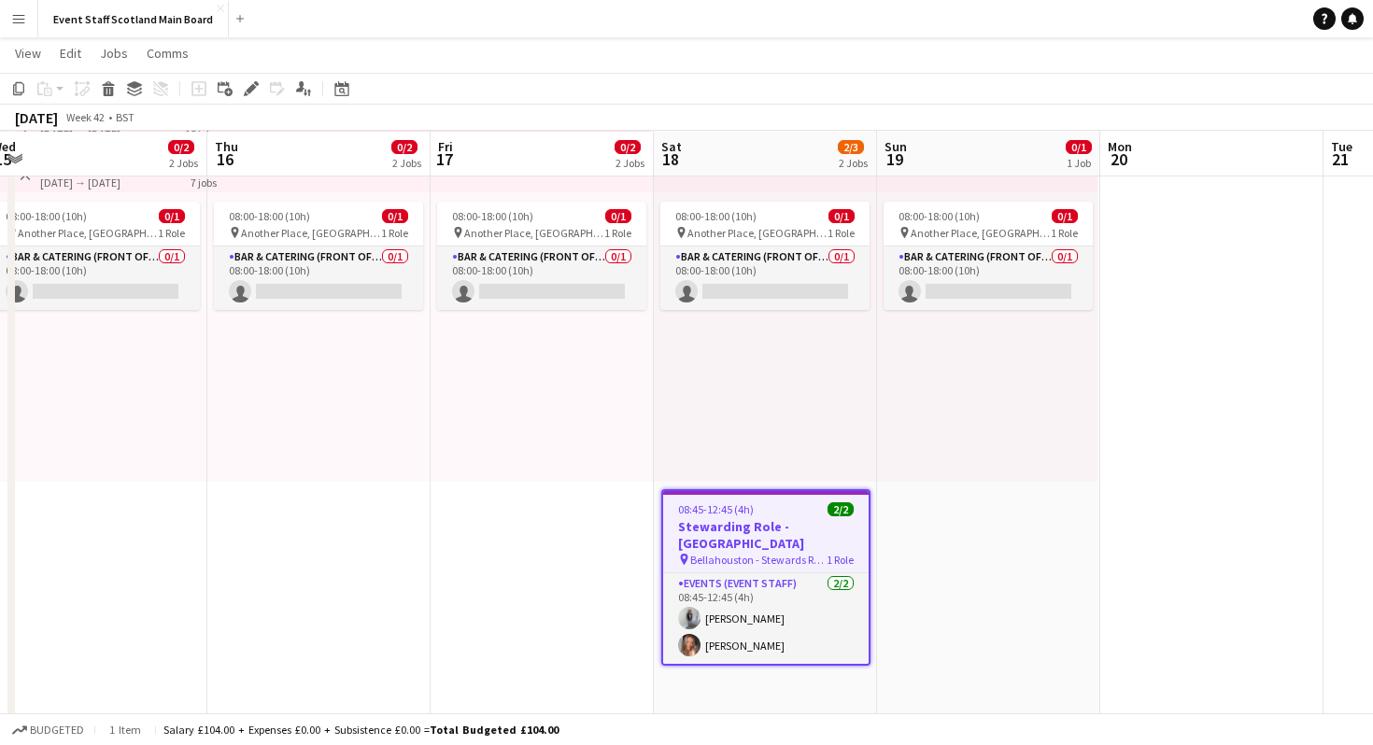
click at [798, 530] on h3 "Stewarding Role - [GEOGRAPHIC_DATA]" at bounding box center [766, 535] width 206 height 34
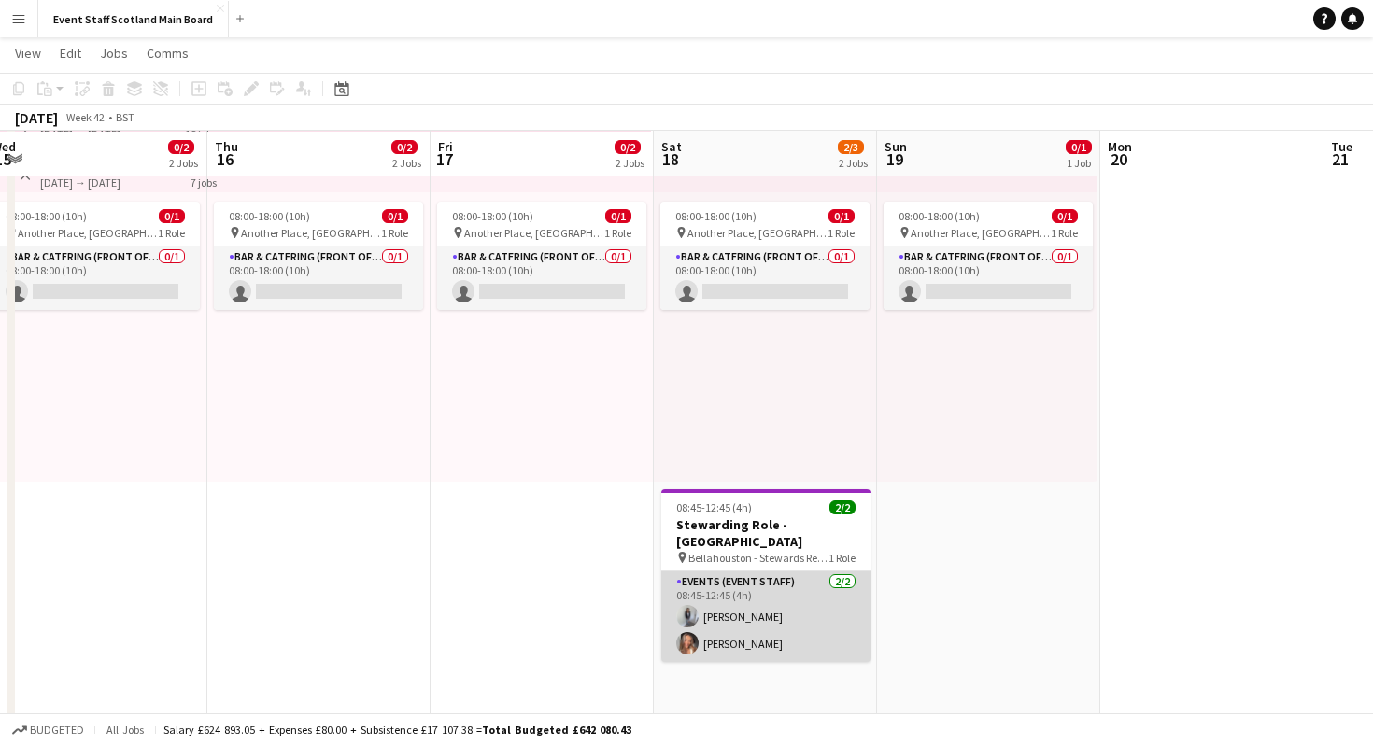
click at [810, 615] on app-card-role "Events (Event Staff) [DATE] 08:45-12:45 (4h) [PERSON_NAME] [PERSON_NAME]" at bounding box center [765, 617] width 209 height 91
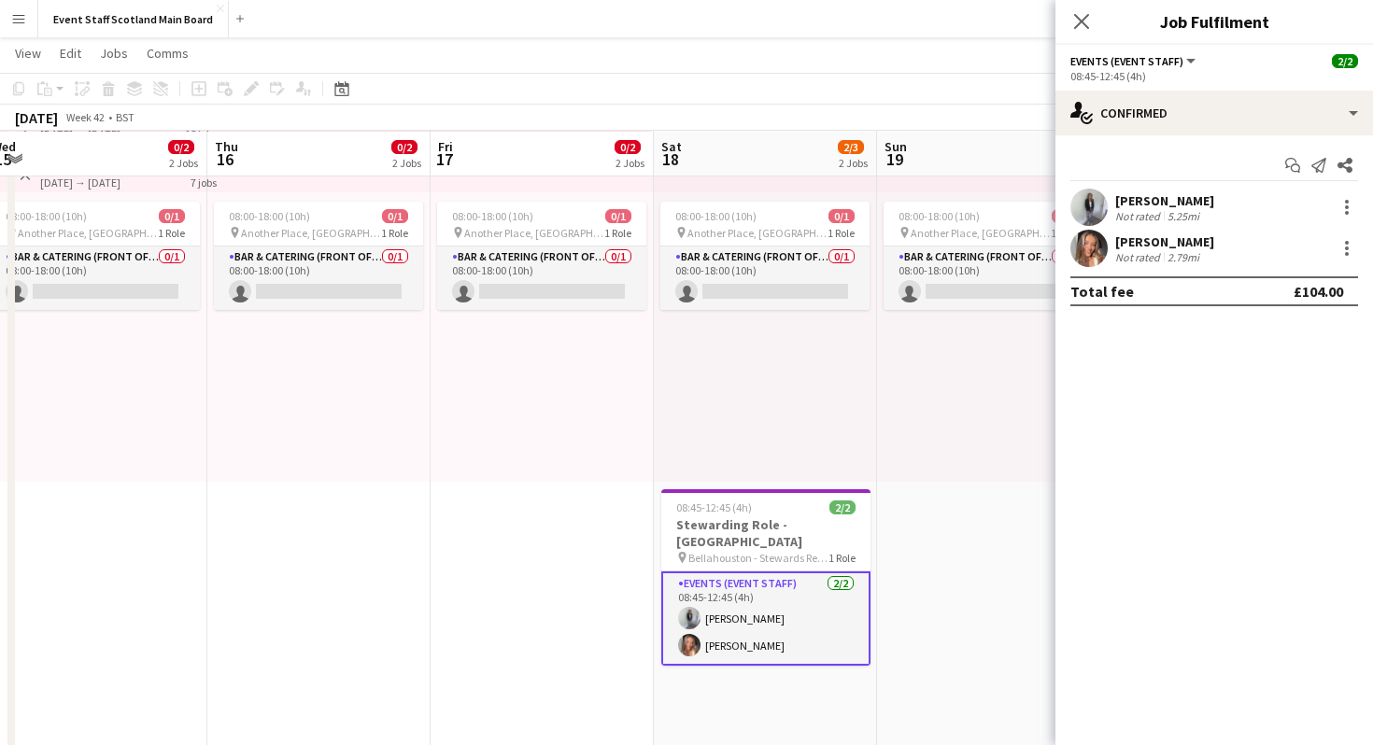
click at [1265, 196] on div "[PERSON_NAME] Not rated 5.25mi" at bounding box center [1215, 207] width 318 height 37
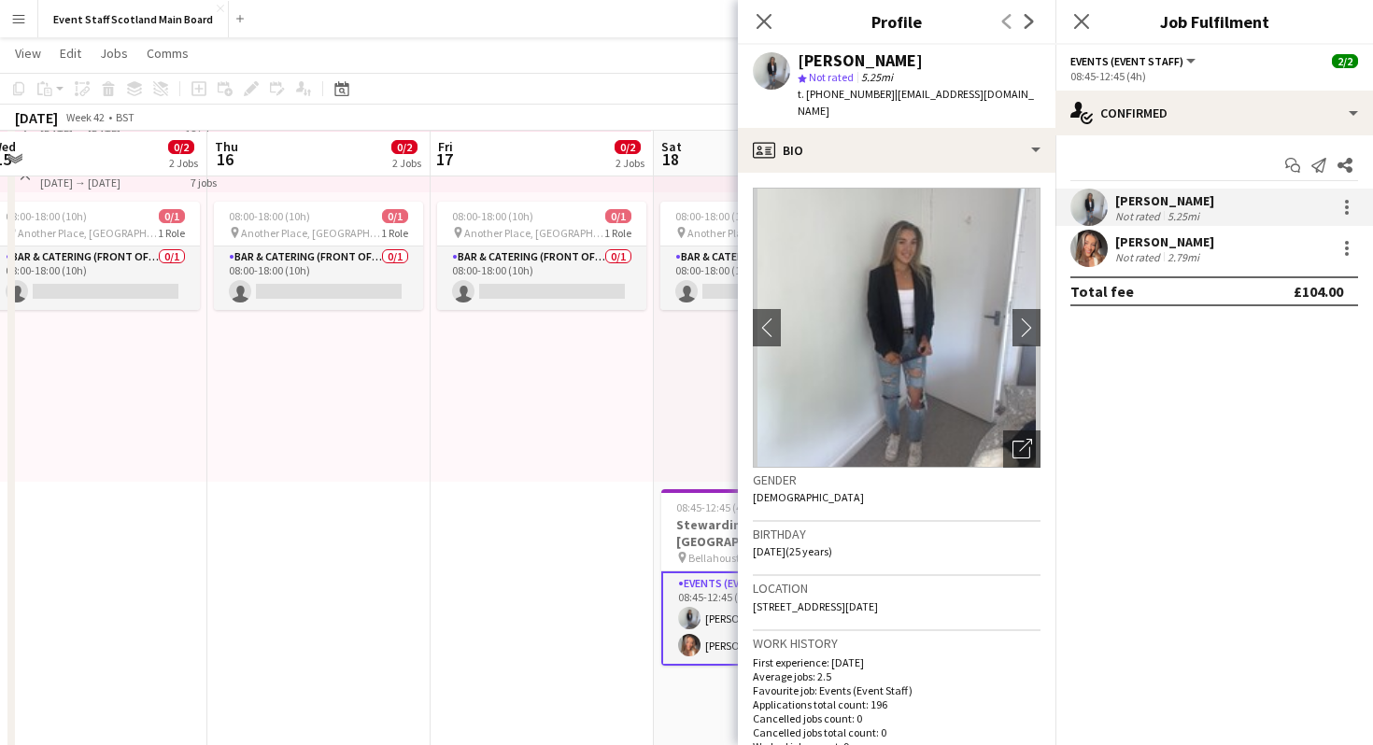
click at [827, 92] on span "t. [PHONE_NUMBER]" at bounding box center [846, 94] width 97 height 14
drag, startPoint x: 880, startPoint y: 93, endPoint x: 810, endPoint y: 95, distance: 70.1
click at [809, 95] on span "t. [PHONE_NUMBER]" at bounding box center [846, 94] width 97 height 14
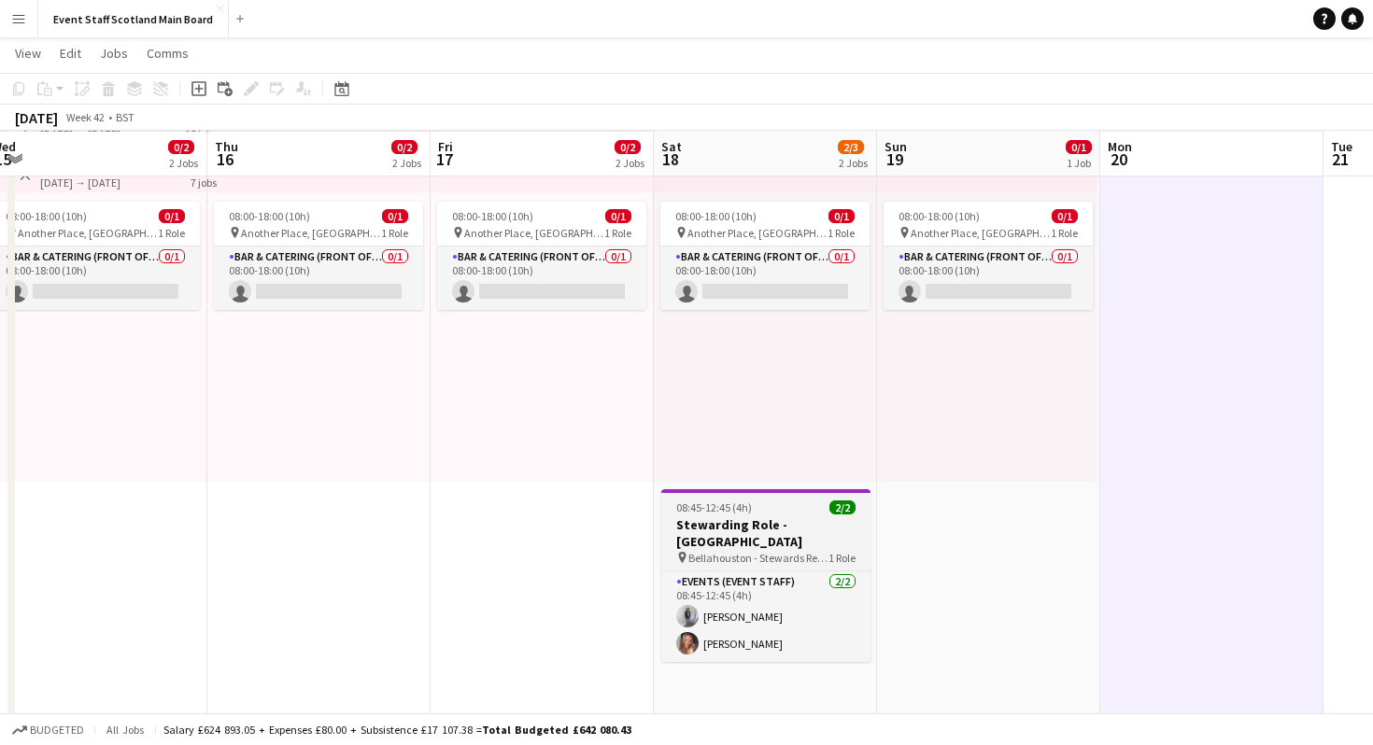
click at [794, 519] on h3 "Stewarding Role - [GEOGRAPHIC_DATA]" at bounding box center [765, 534] width 209 height 34
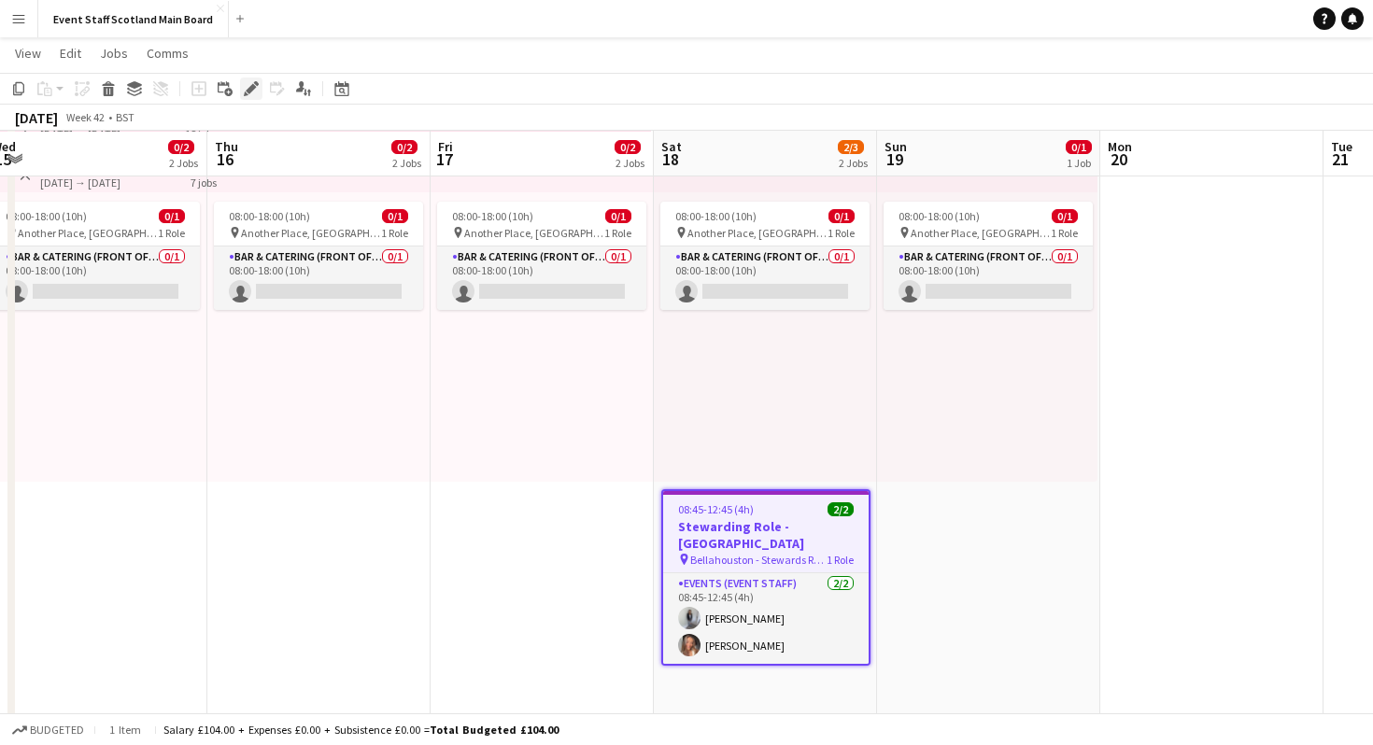
click at [251, 92] on icon "Edit" at bounding box center [251, 88] width 15 height 15
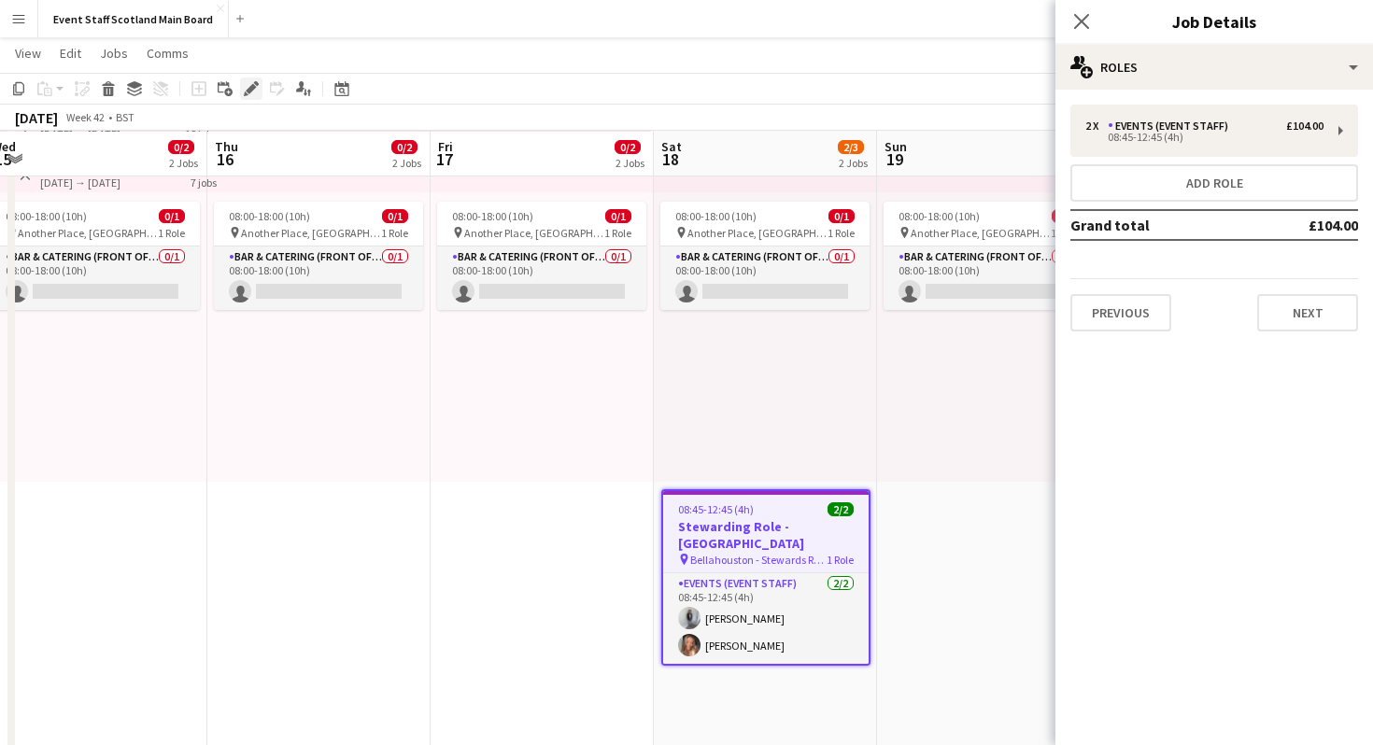
click at [251, 92] on icon "Edit" at bounding box center [251, 88] width 15 height 15
click at [342, 1] on app-navbar "Menu Boards Boards Boards All jobs Status Workforce Workforce My Workforce Recr…" at bounding box center [686, 18] width 1373 height 37
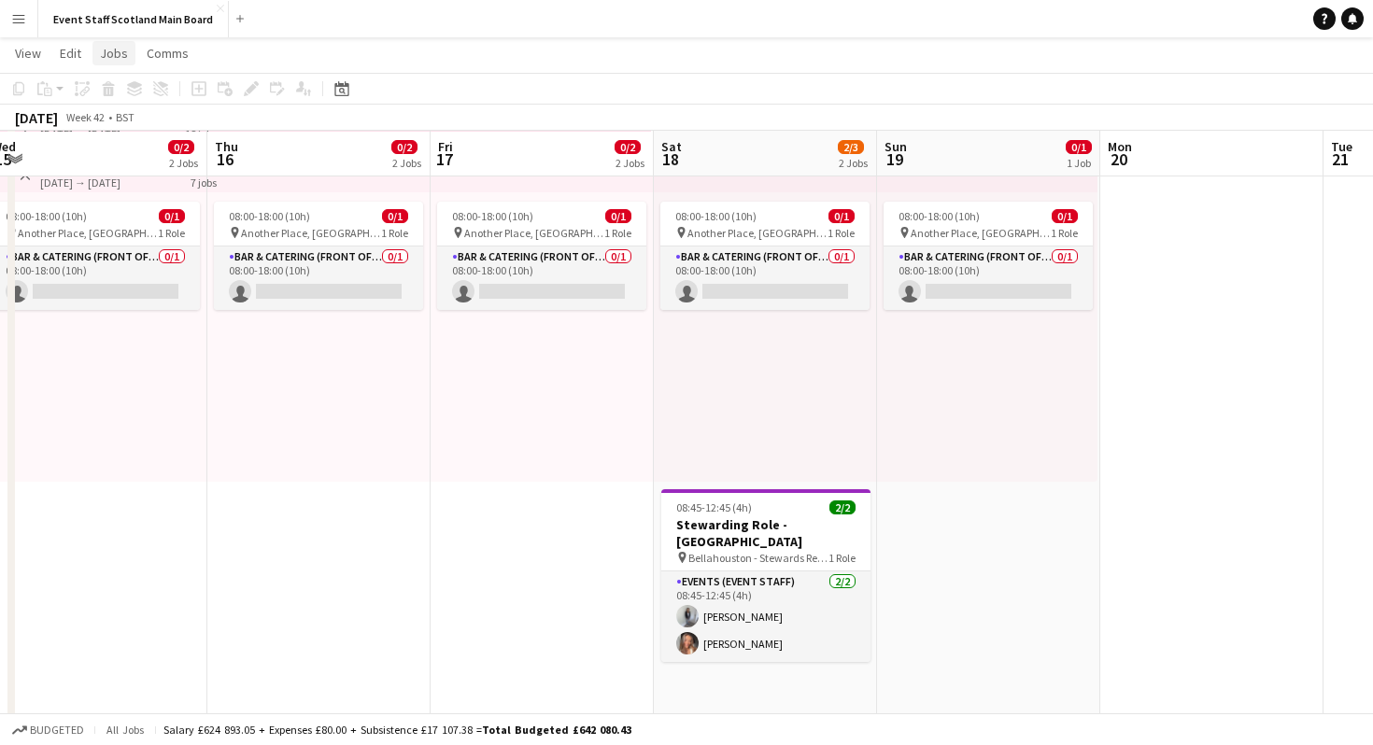
click at [108, 51] on span "Jobs" at bounding box center [114, 53] width 28 height 17
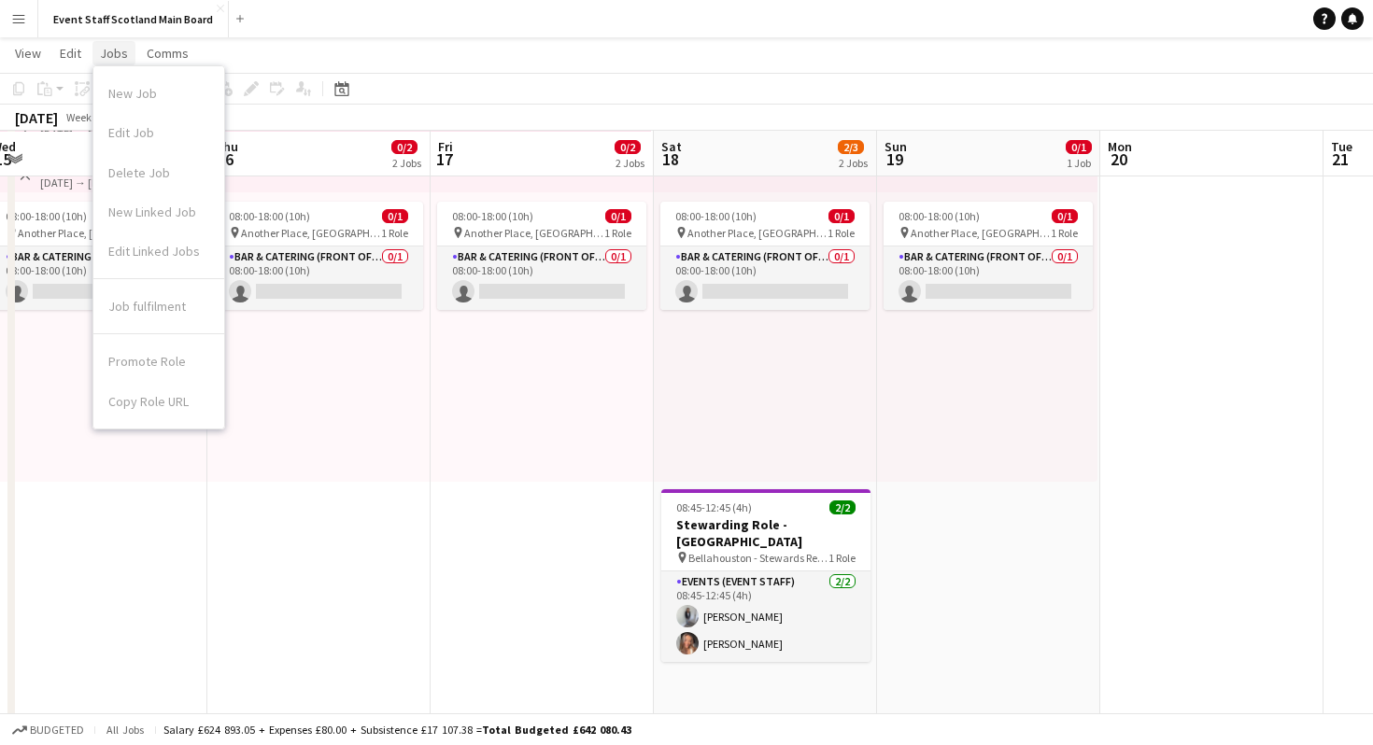
click at [108, 51] on span "Jobs" at bounding box center [114, 53] width 28 height 17
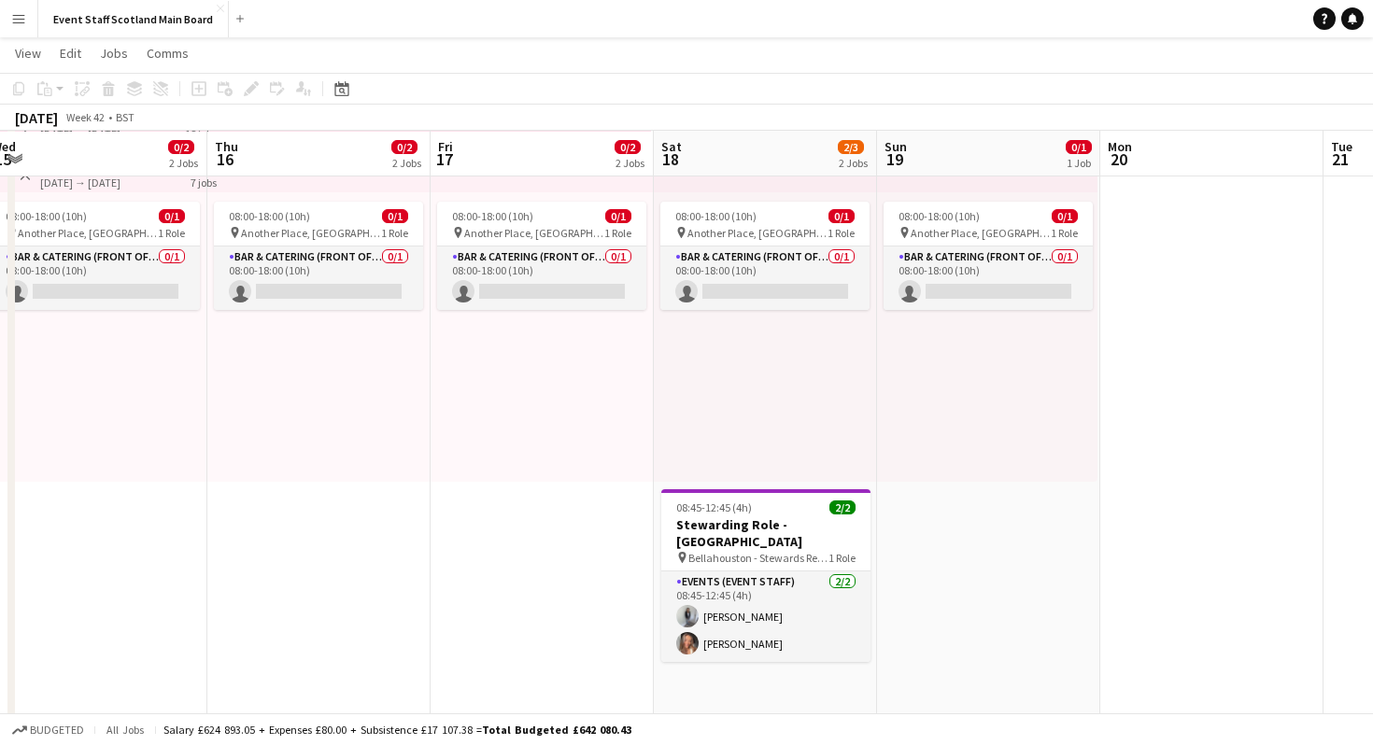
click at [512, 61] on app-page-menu "View Day view expanded Day view collapsed Month view Date picker Jump to [DATE]…" at bounding box center [686, 54] width 1373 height 35
click at [21, 48] on span "View" at bounding box center [28, 53] width 26 height 17
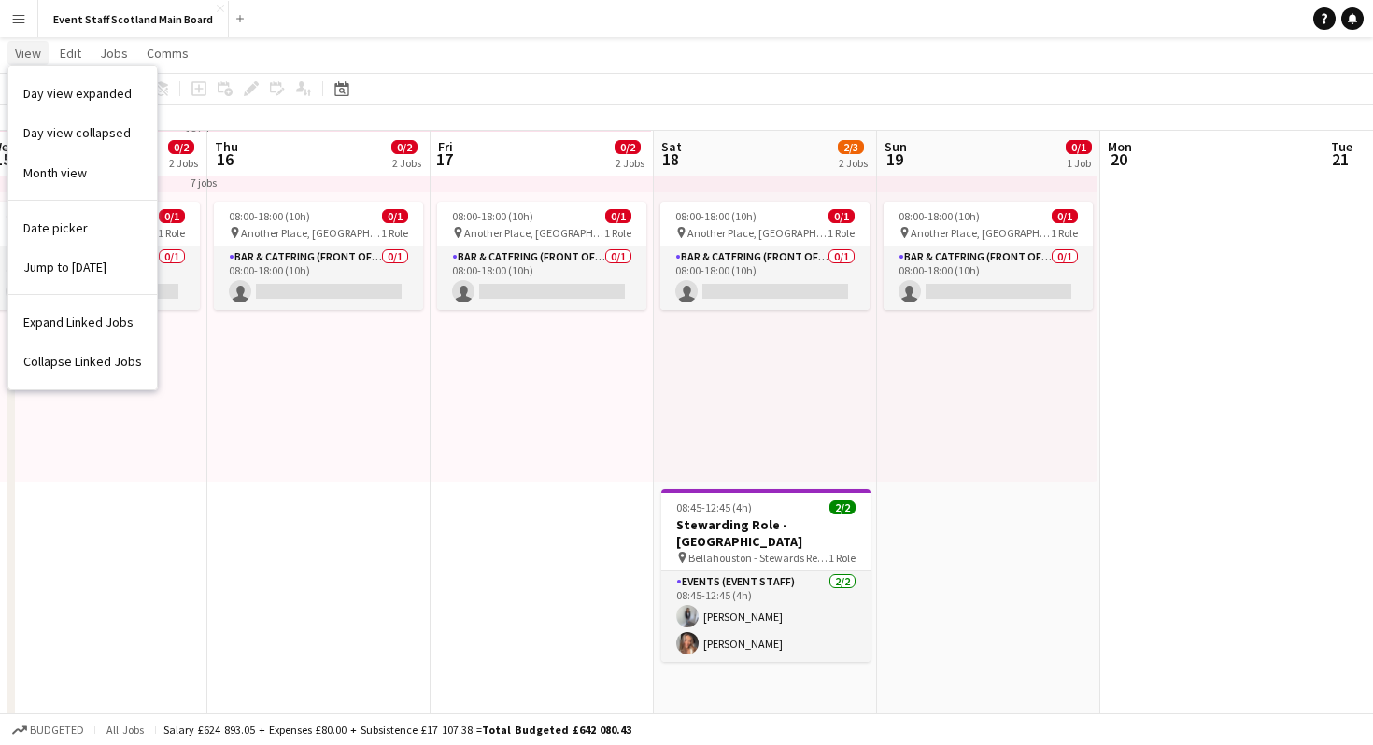
click at [21, 48] on span "View" at bounding box center [28, 53] width 26 height 17
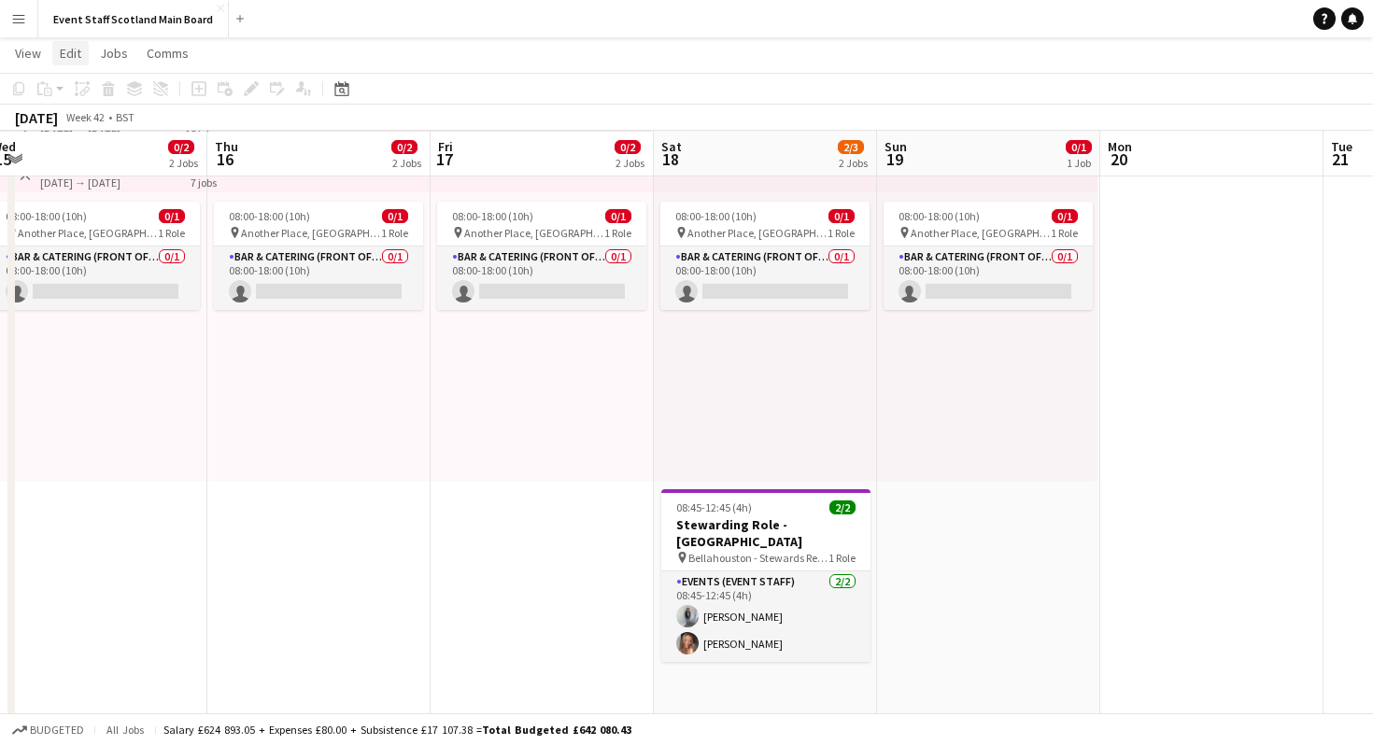
click at [63, 47] on span "Edit" at bounding box center [70, 53] width 21 height 17
click at [617, 5] on app-navbar "Menu Boards Boards Boards All jobs Status Workforce Workforce My Workforce Recr…" at bounding box center [686, 18] width 1373 height 37
click at [779, 519] on h3 "Stewarding Role - [GEOGRAPHIC_DATA]" at bounding box center [765, 534] width 209 height 34
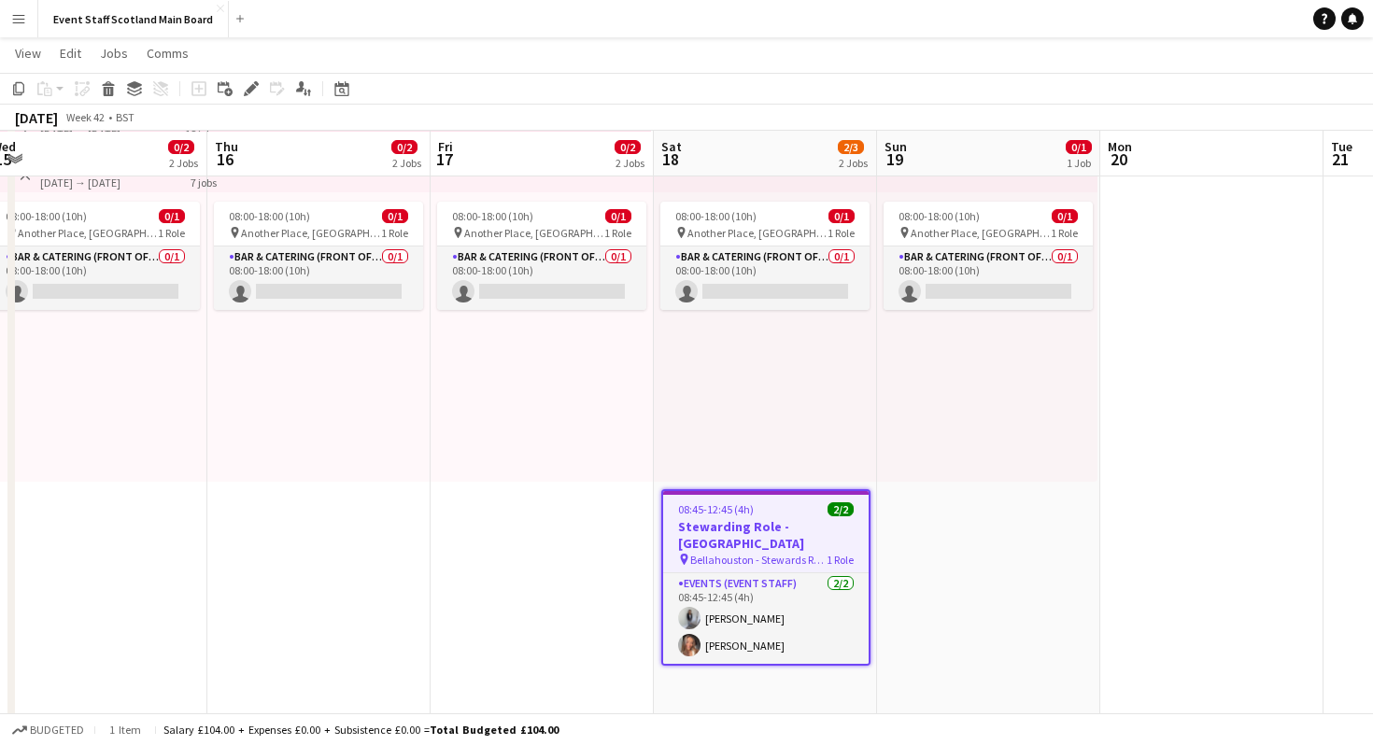
click at [116, 67] on app-page-menu "View Day view expanded Day view collapsed Month view Date picker Jump to [DATE]…" at bounding box center [686, 54] width 1373 height 35
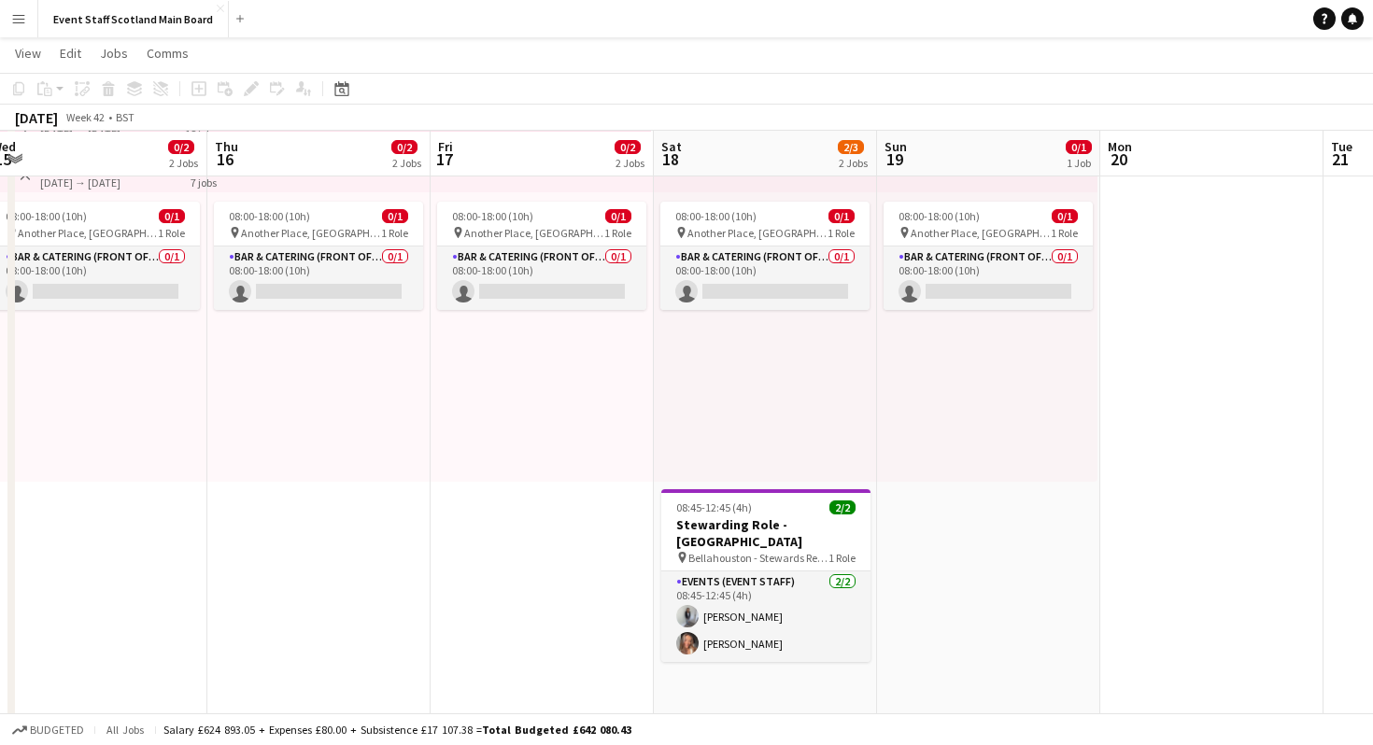
click at [589, 41] on app-page-menu "View Day view expanded Day view collapsed Month view Date picker Jump to [DATE]…" at bounding box center [686, 54] width 1373 height 35
click at [781, 512] on div "08:45-12:45 (4h) 2/2" at bounding box center [765, 508] width 209 height 14
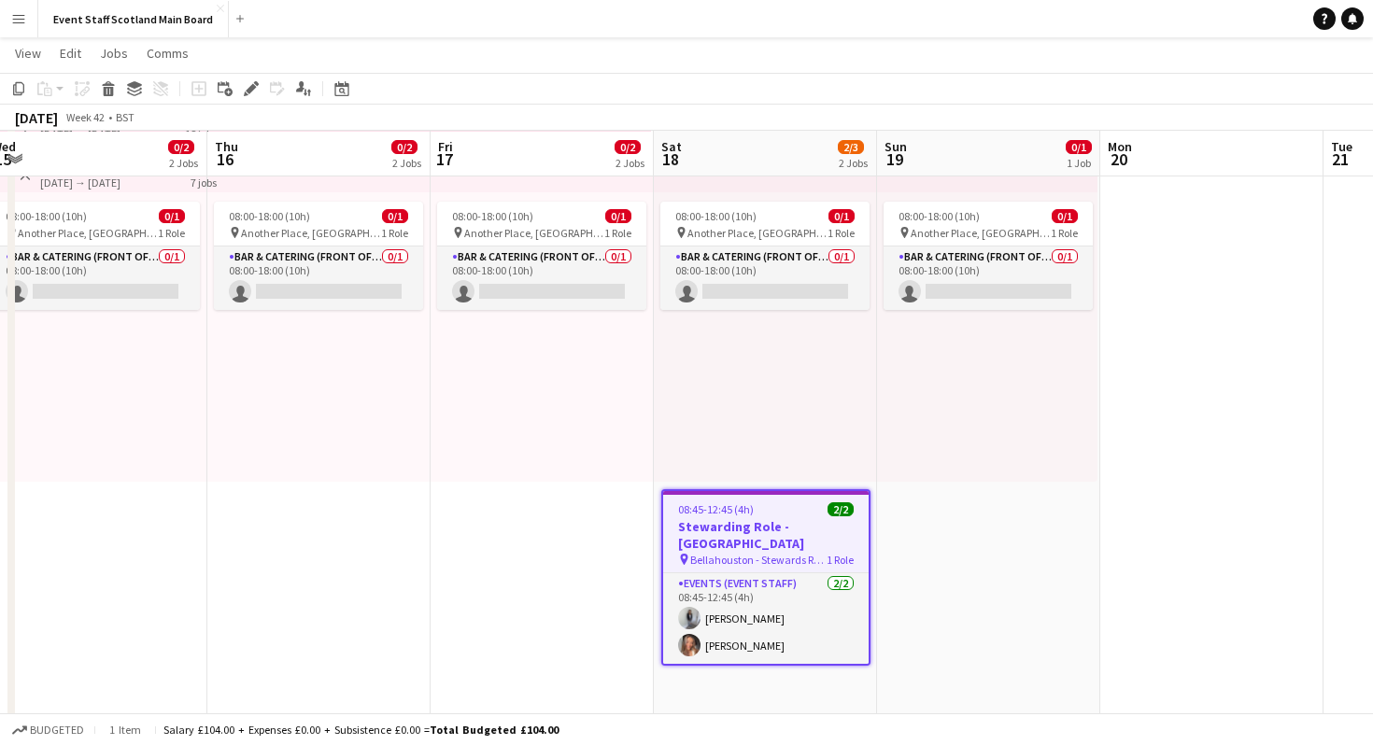
click at [343, 38] on app-page-menu "View Day view expanded Day view collapsed Month view Date picker Jump to [DATE]…" at bounding box center [686, 54] width 1373 height 35
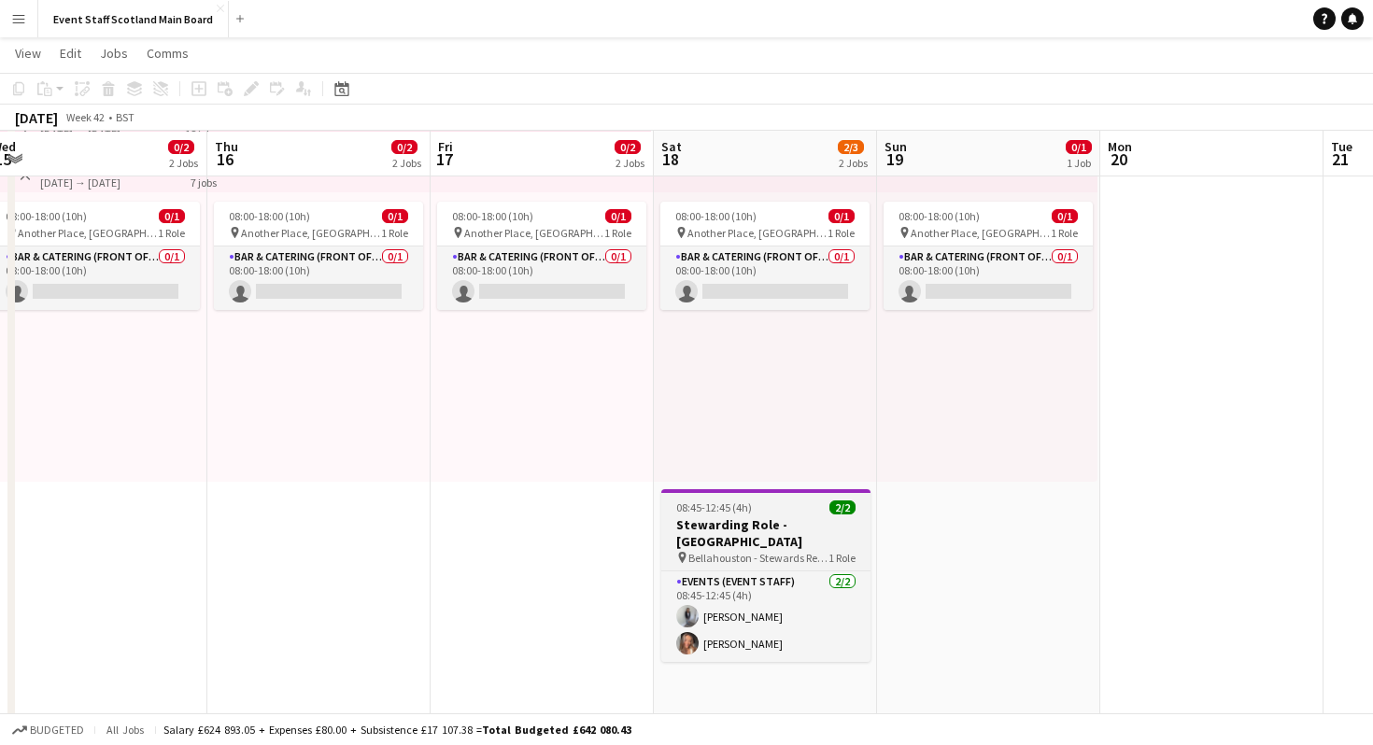
click at [806, 519] on h3 "Stewarding Role - [GEOGRAPHIC_DATA]" at bounding box center [765, 534] width 209 height 34
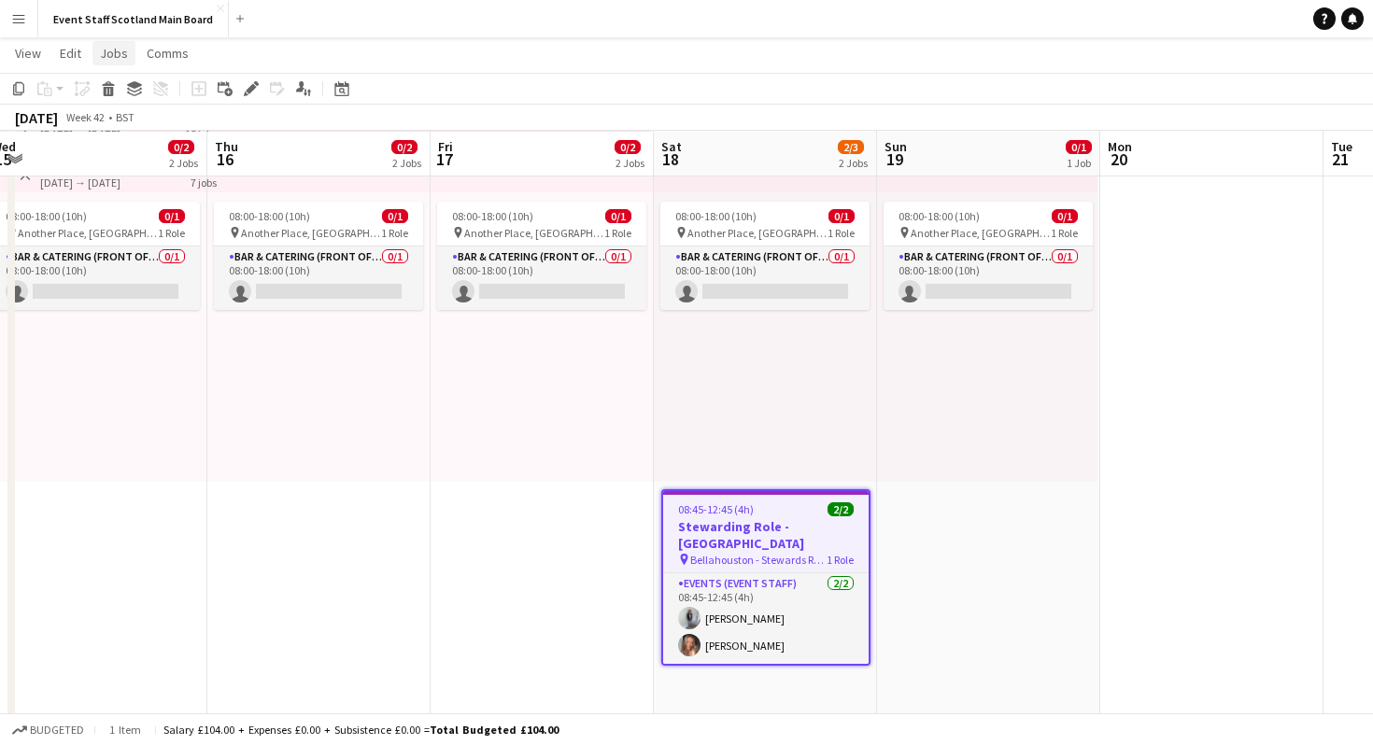
click at [129, 50] on link "Jobs" at bounding box center [113, 53] width 43 height 24
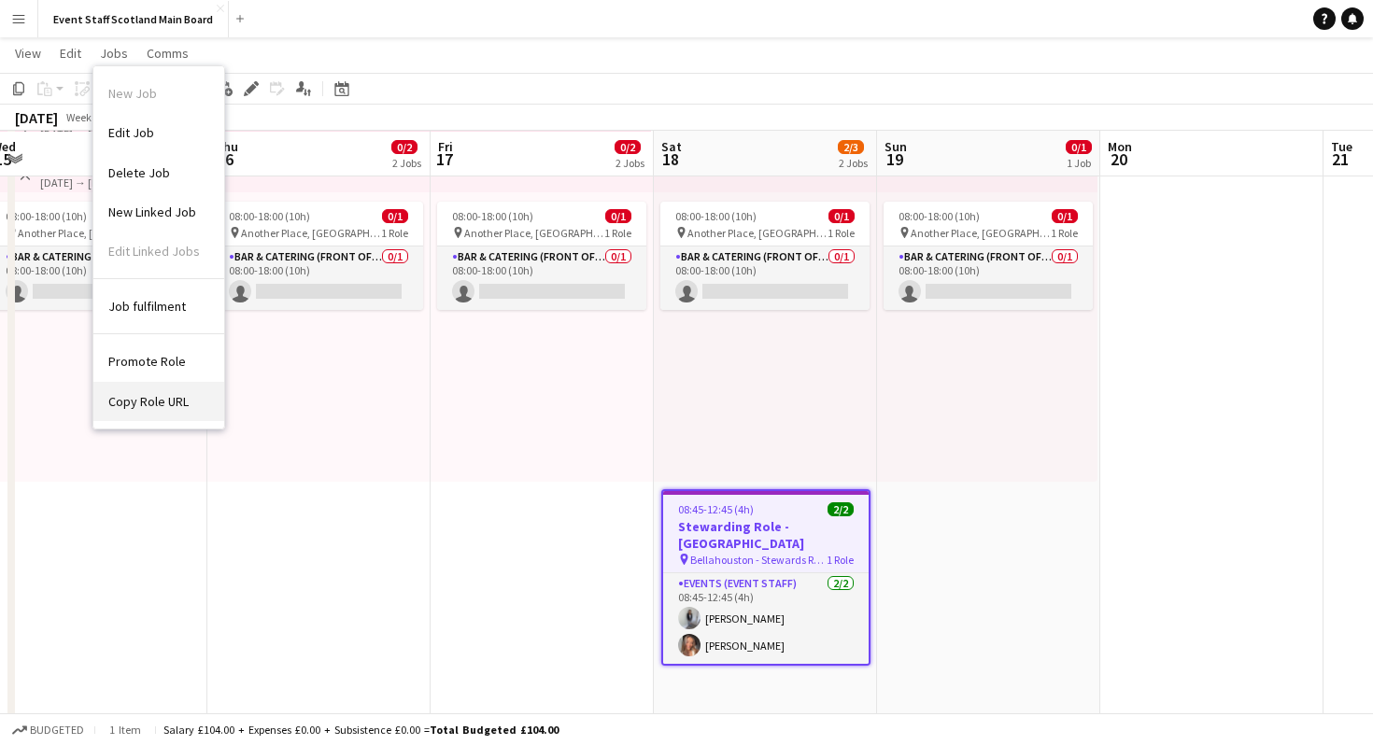
click at [147, 405] on span "Copy Role URL" at bounding box center [148, 401] width 80 height 17
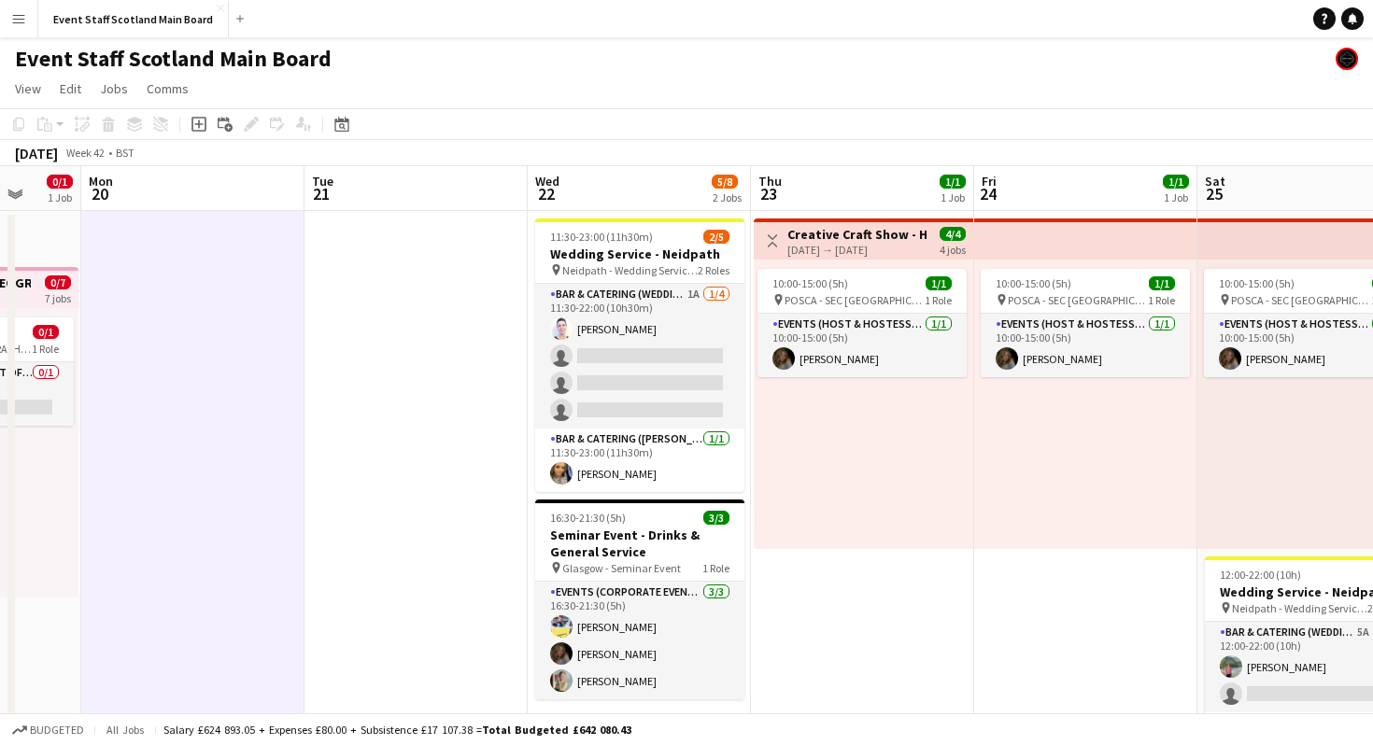
scroll to position [38, 0]
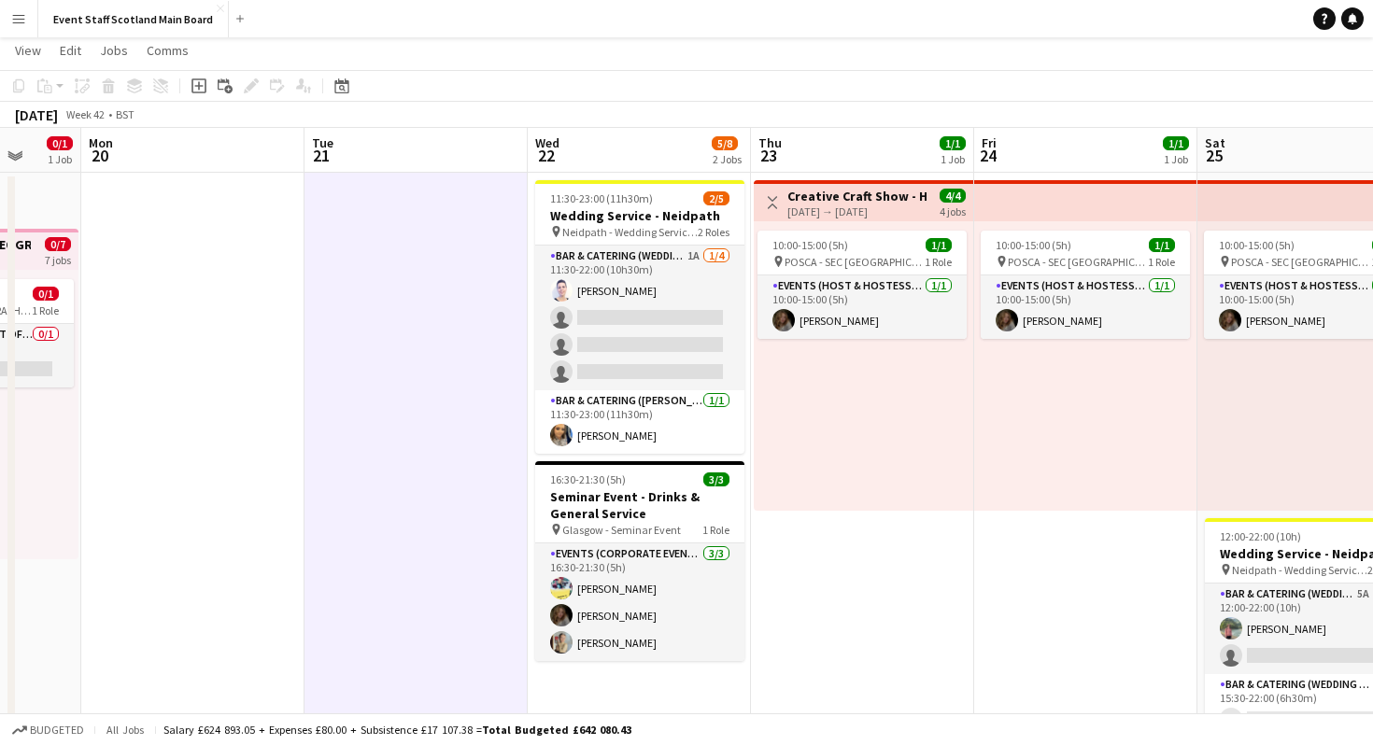
click at [617, 65] on app-page-menu "View Day view expanded Day view collapsed Month view Date picker Jump to [DATE]…" at bounding box center [686, 52] width 1373 height 35
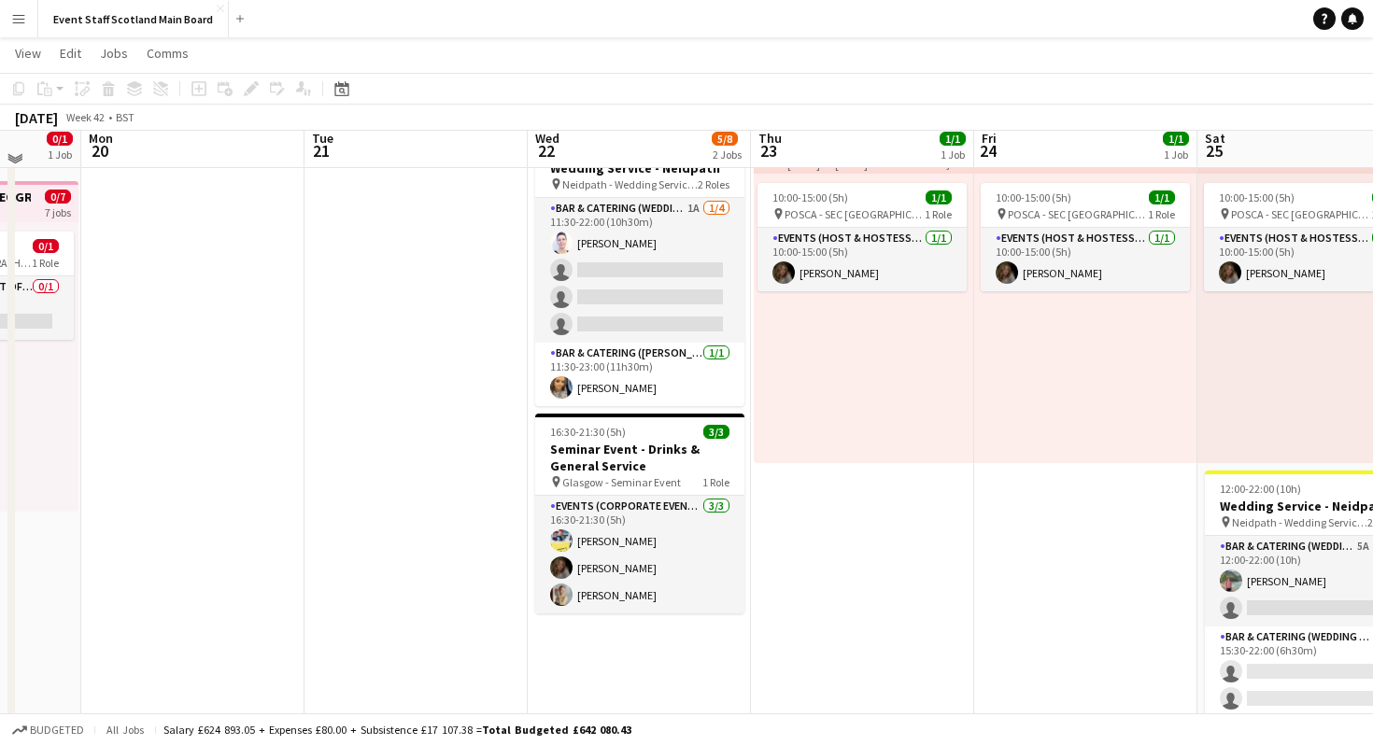
scroll to position [31, 0]
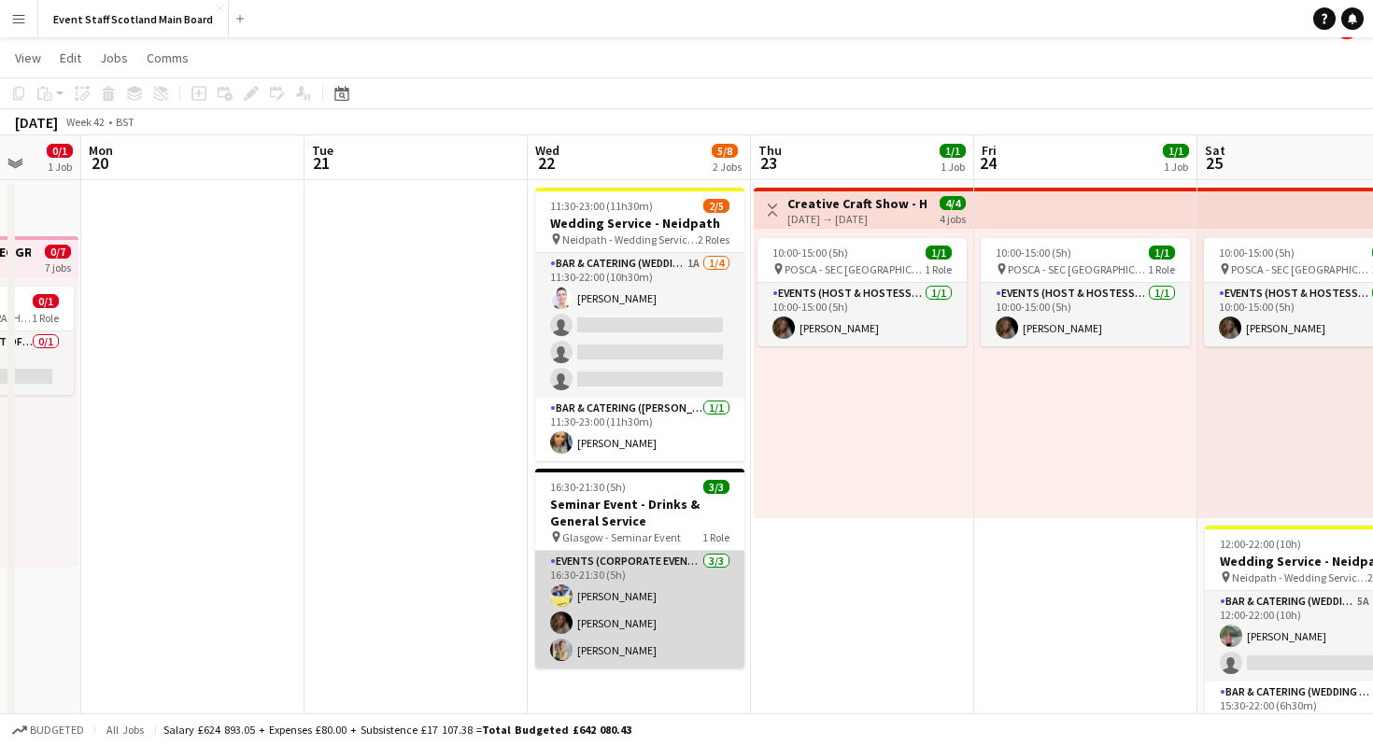
click at [698, 654] on app-card-role "Events (Corporate Event Staff) [DATE] 16:30-21:30 (5h) [PERSON_NAME] [PERSON_NA…" at bounding box center [639, 610] width 209 height 118
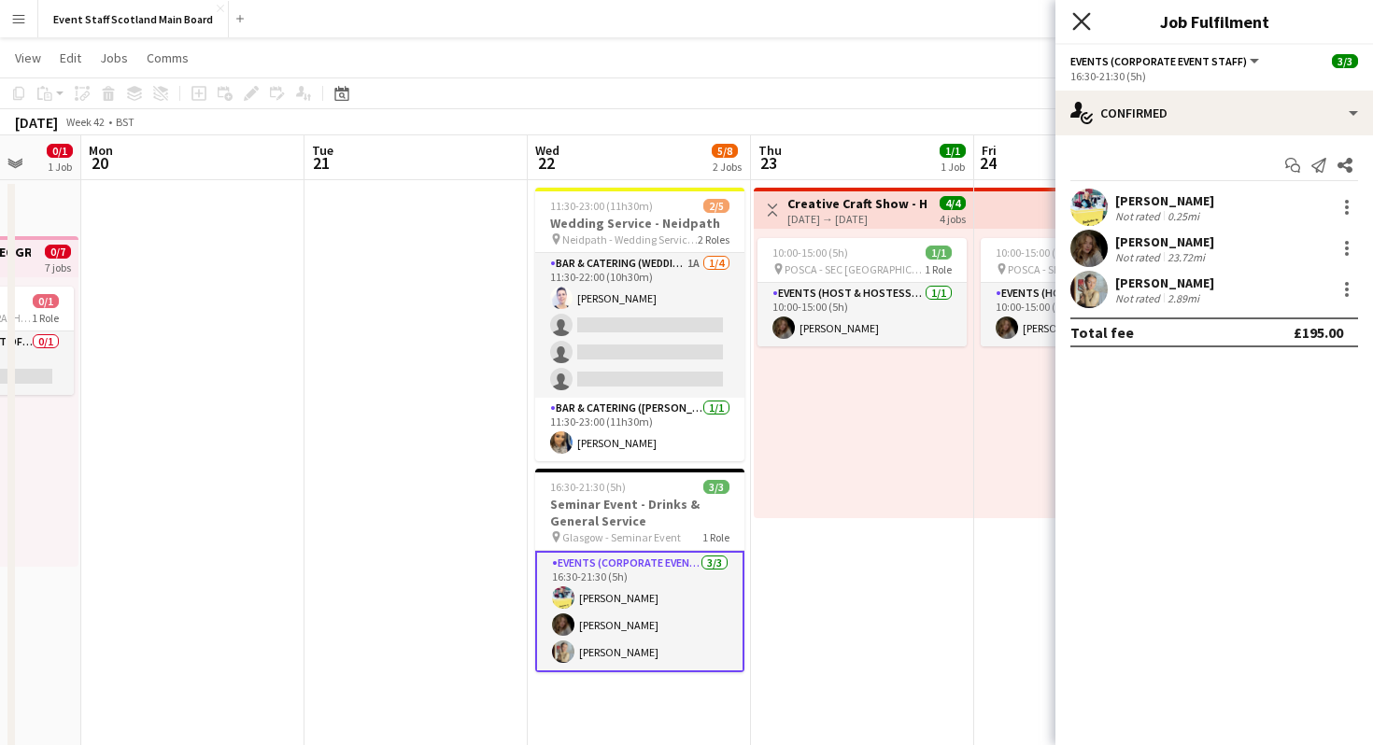
click at [1085, 28] on icon "Close pop-in" at bounding box center [1081, 21] width 18 height 18
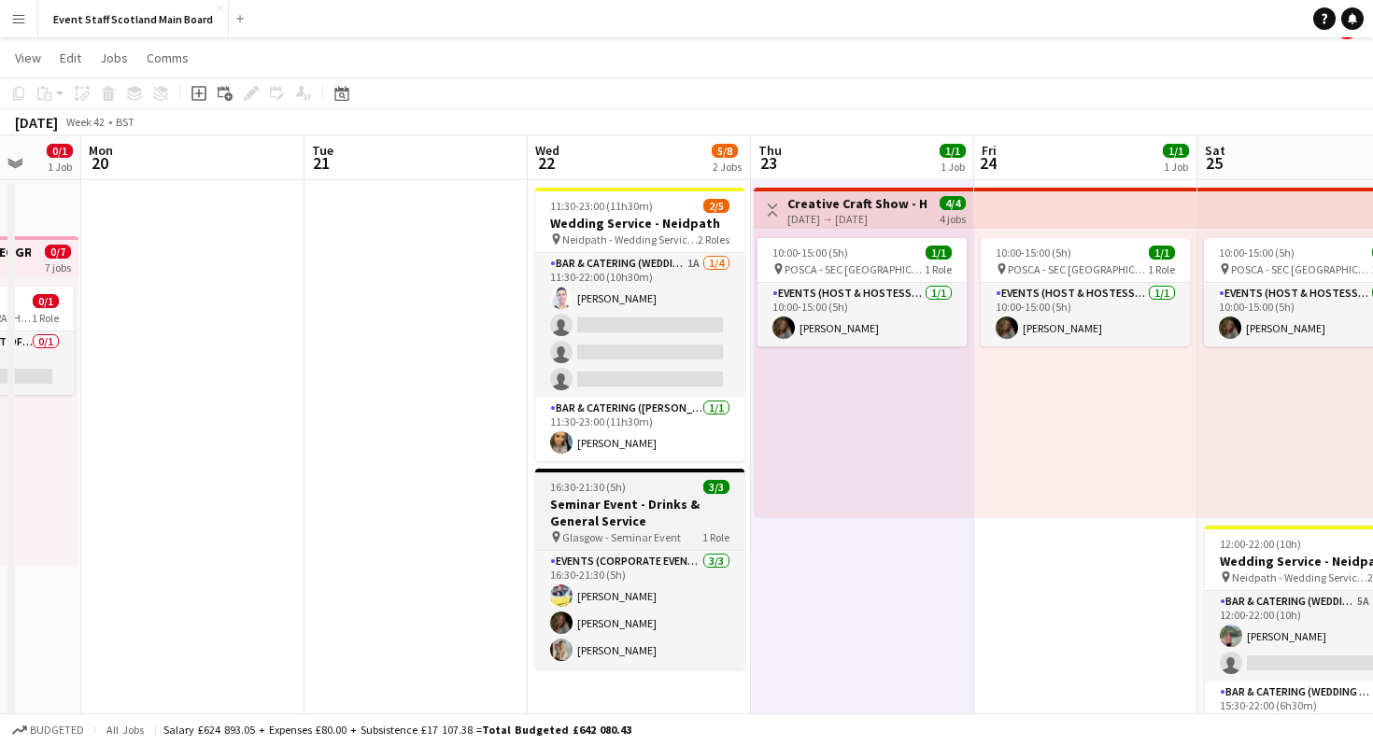
click at [672, 490] on div "16:30-21:30 (5h) 3/3" at bounding box center [639, 487] width 209 height 14
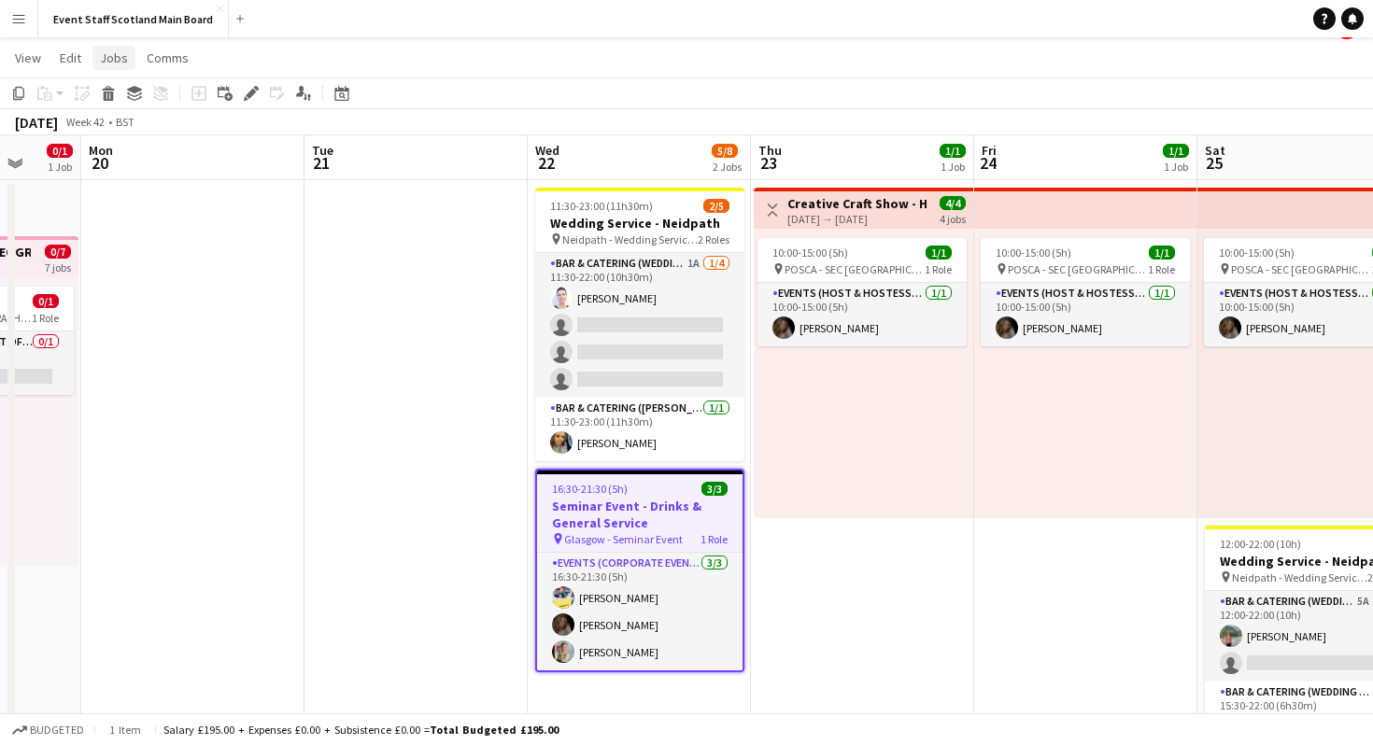
click at [114, 56] on span "Jobs" at bounding box center [114, 58] width 28 height 17
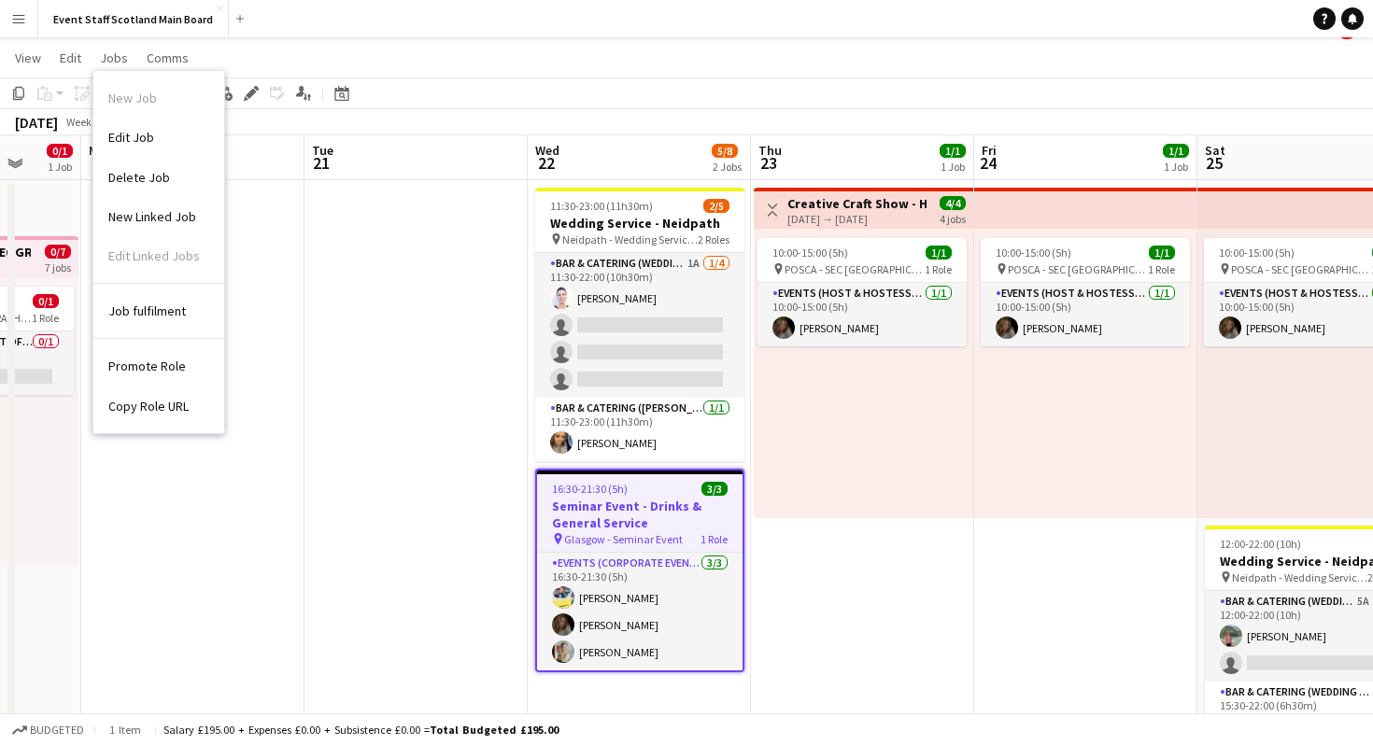
click at [413, 54] on app-page-menu "View Day view expanded Day view collapsed Month view Date picker Jump to [DATE]…" at bounding box center [686, 59] width 1373 height 35
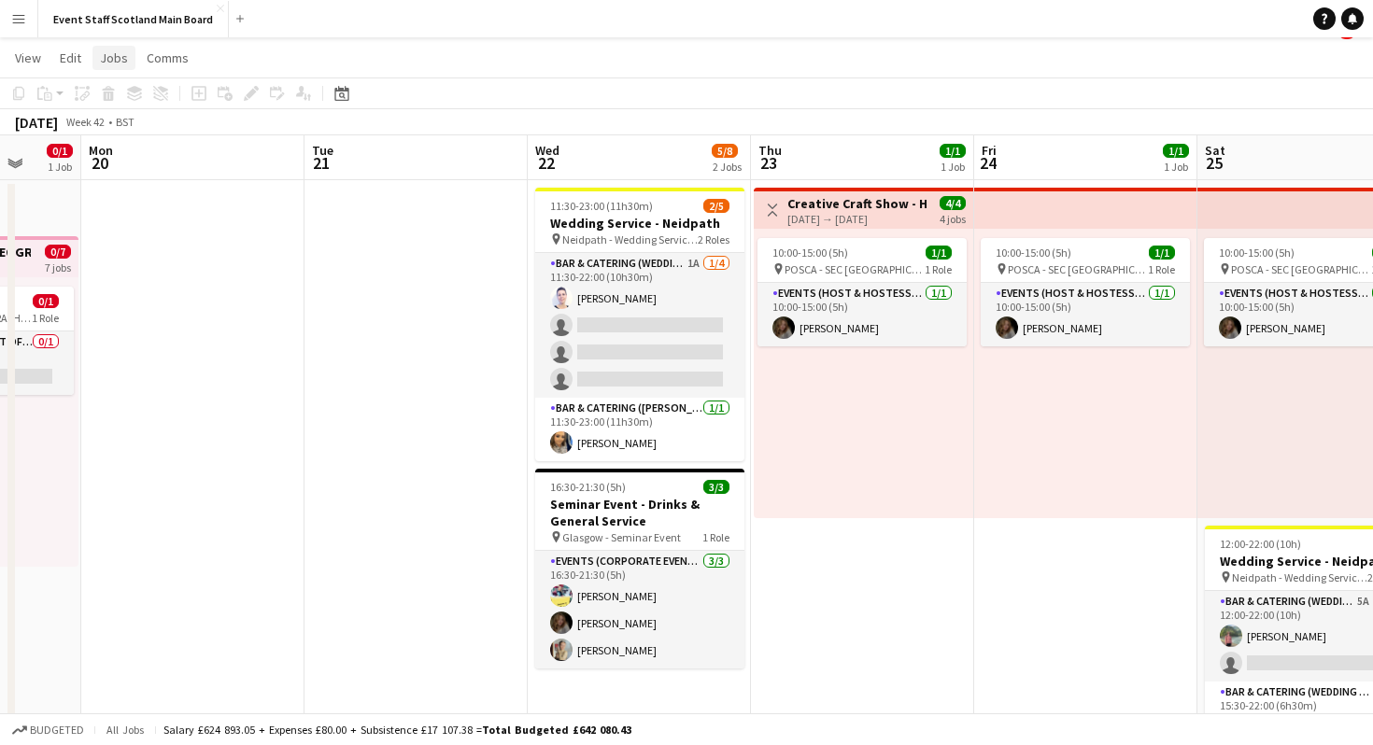
click at [124, 56] on span "Jobs" at bounding box center [114, 58] width 28 height 17
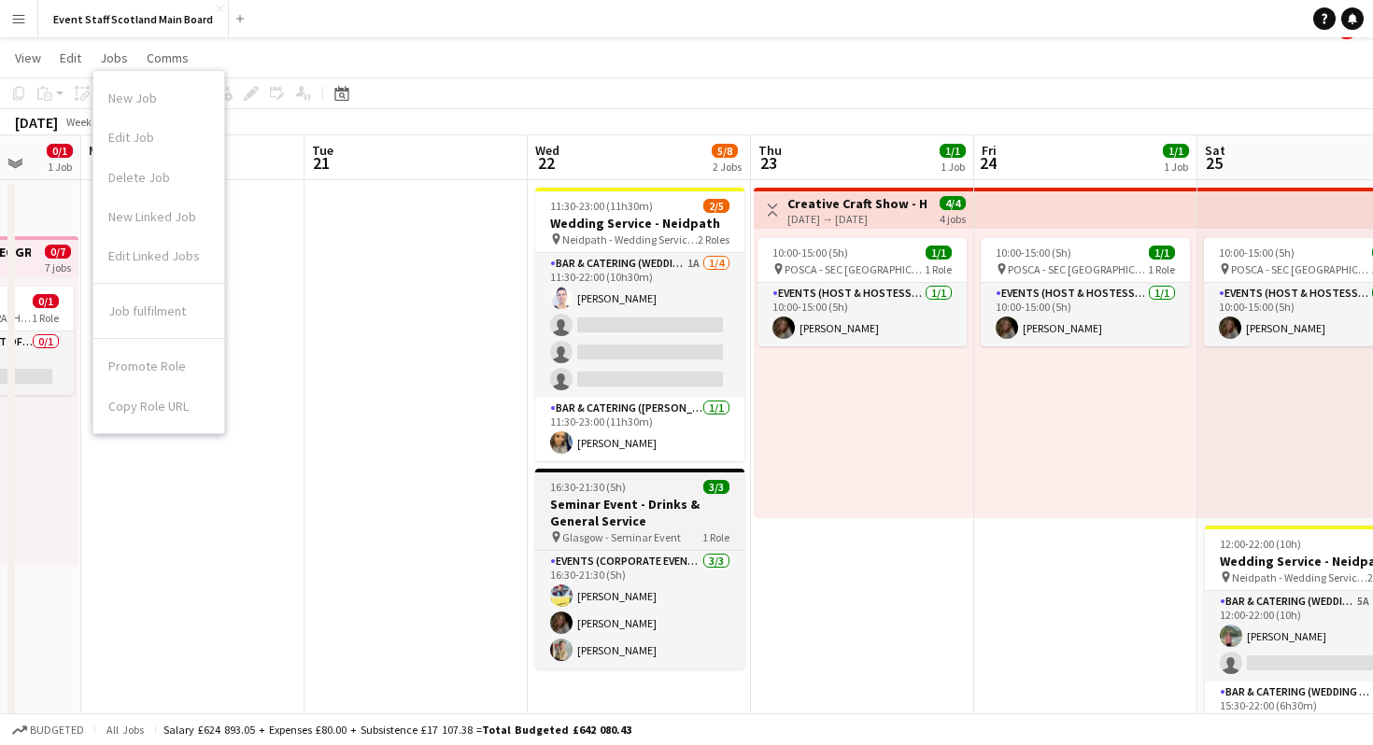
click at [649, 483] on div "16:30-21:30 (5h) 3/3" at bounding box center [639, 487] width 209 height 14
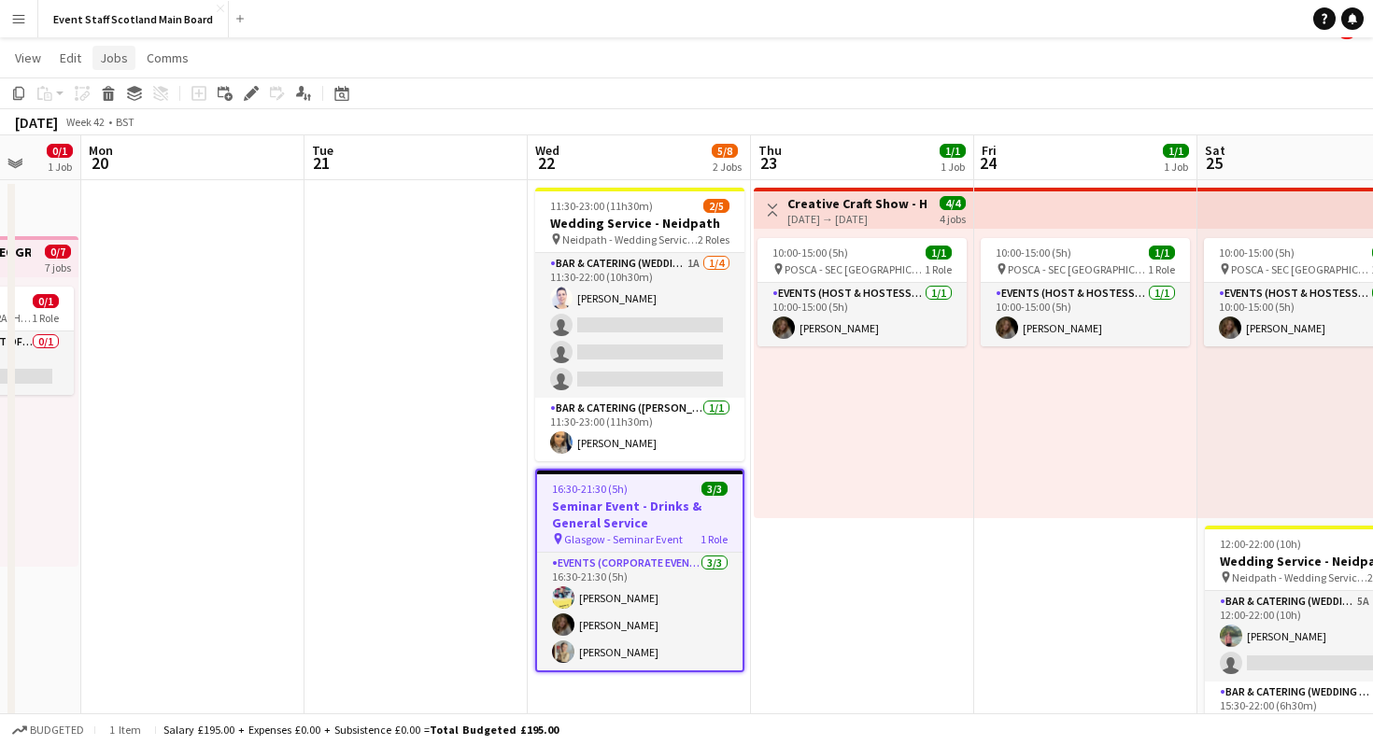
click at [119, 58] on span "Jobs" at bounding box center [114, 58] width 28 height 17
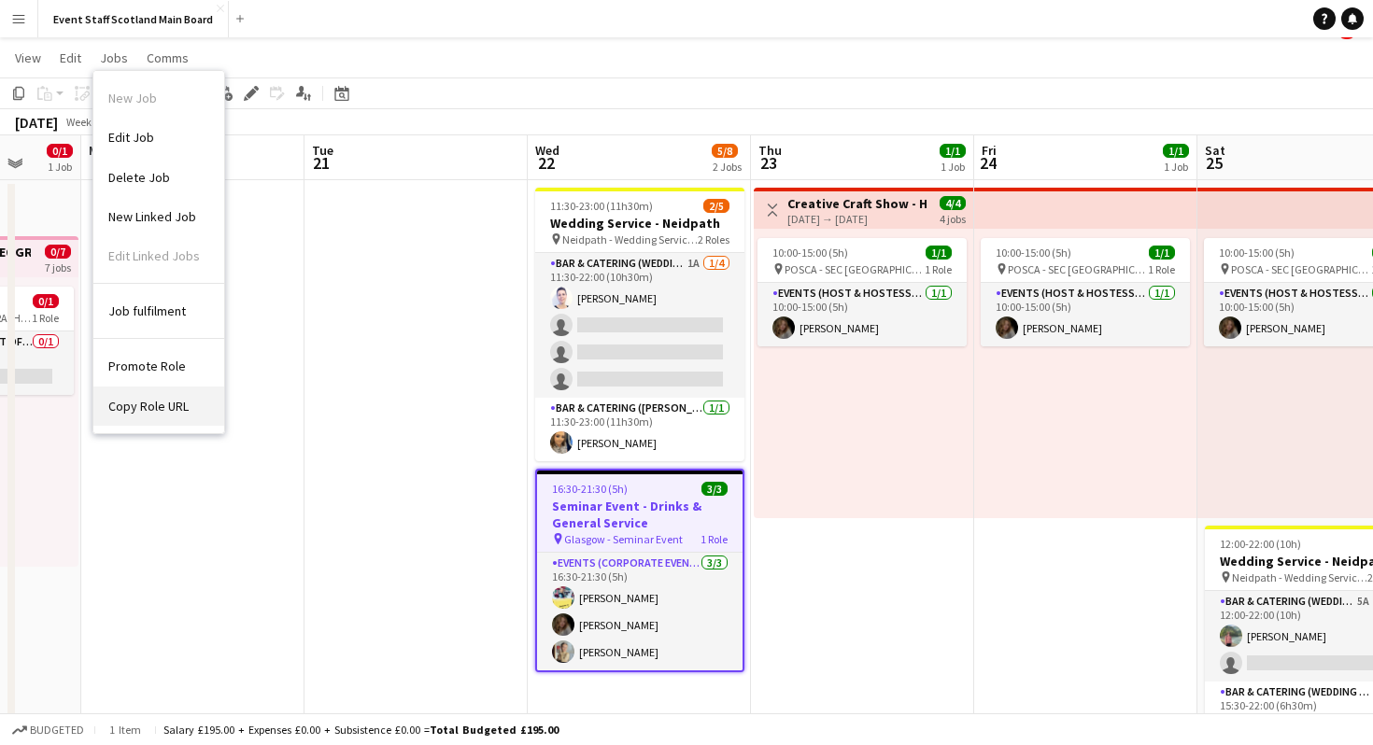
click at [127, 412] on span "Copy Role URL" at bounding box center [148, 406] width 80 height 17
type textarea "**********"
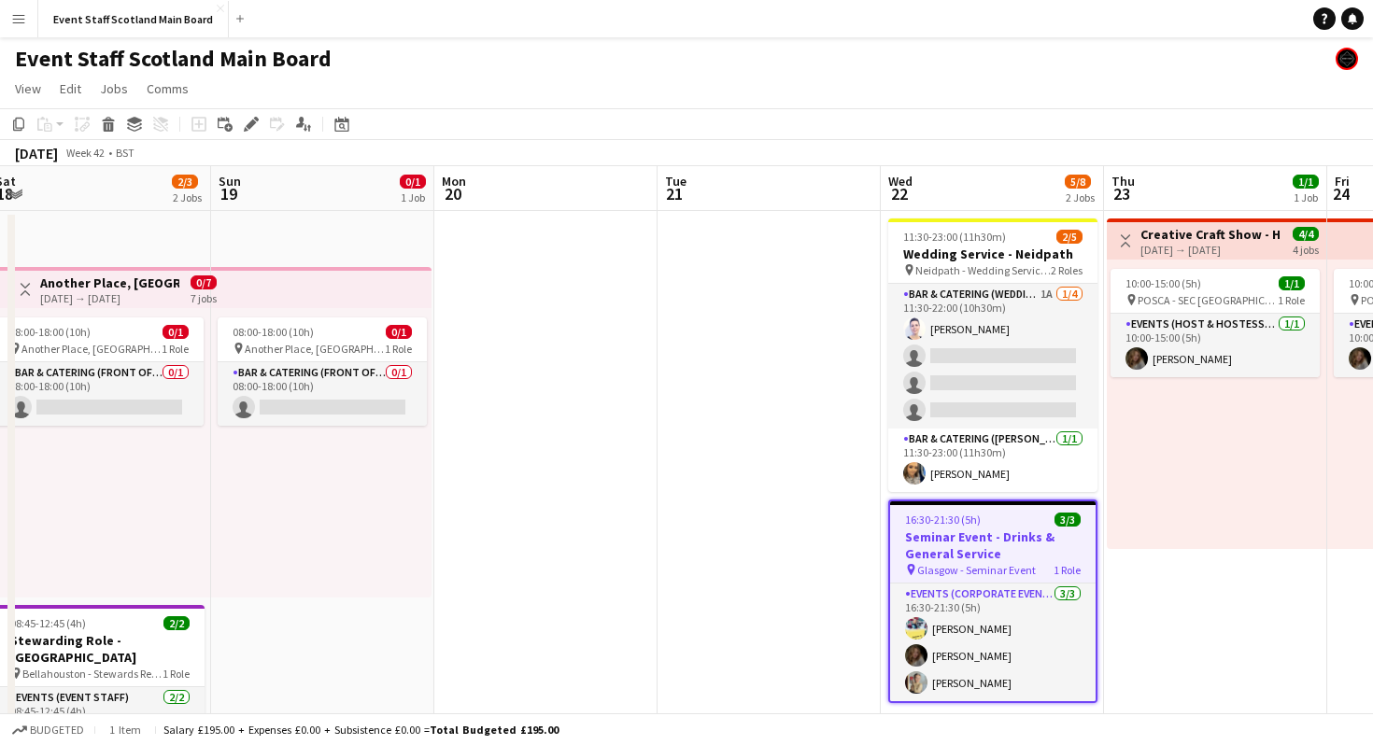
scroll to position [0, 454]
